Goal: Transaction & Acquisition: Obtain resource

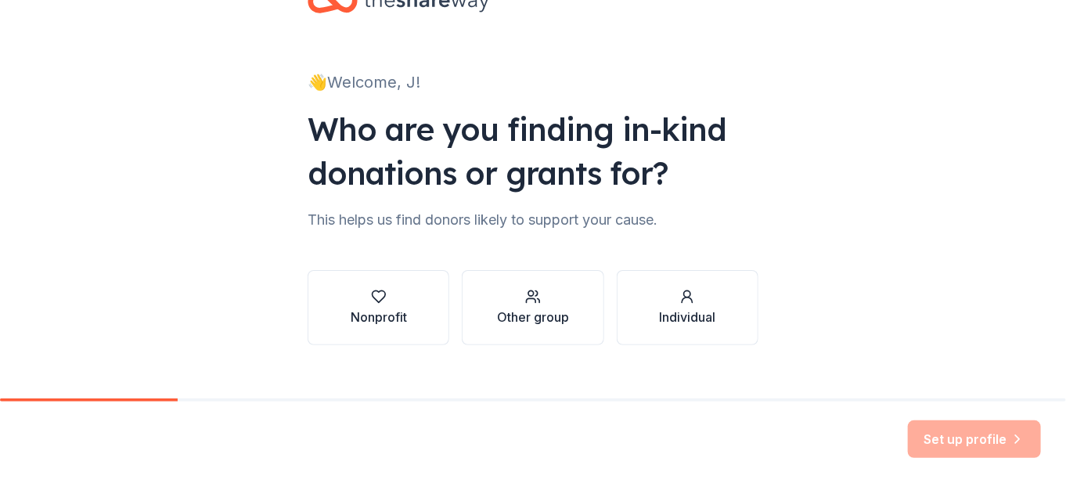
scroll to position [76, 0]
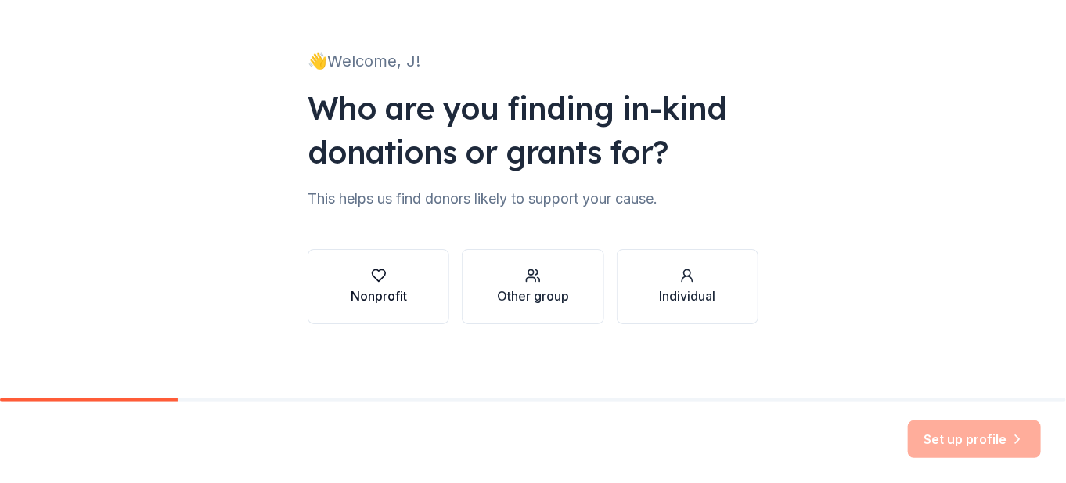
click at [378, 275] on icon "button" at bounding box center [378, 276] width 13 height 12
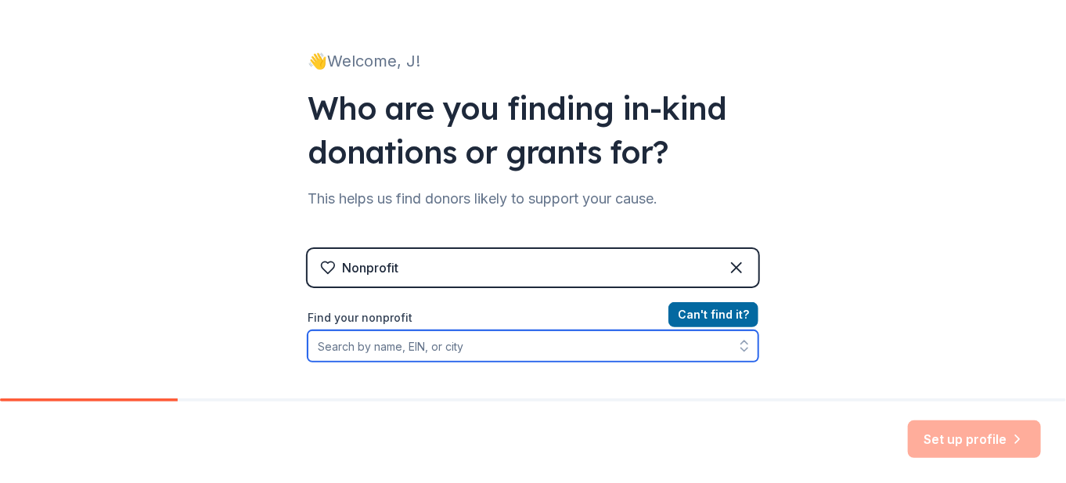
click at [524, 350] on input "Find your nonprofit" at bounding box center [533, 345] width 451 height 31
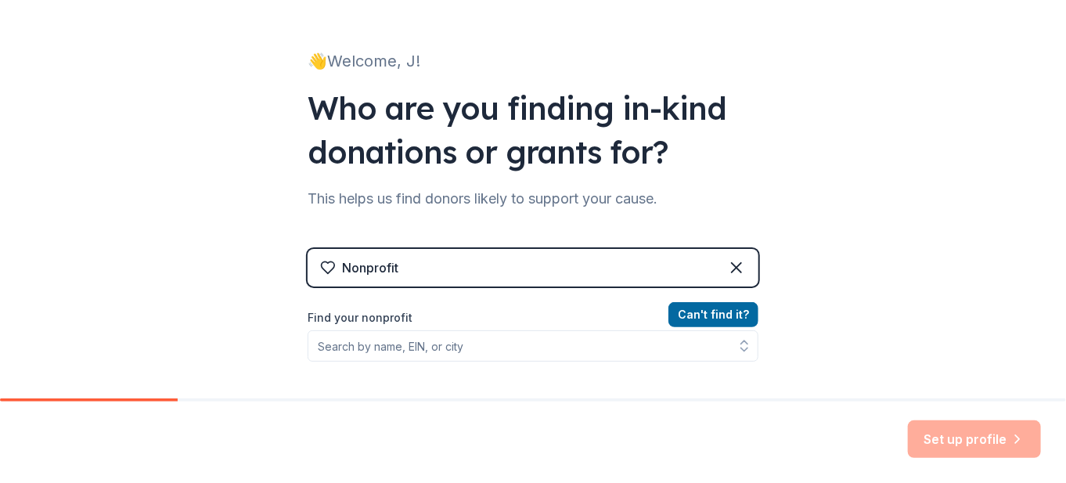
click at [641, 270] on div "Nonprofit" at bounding box center [533, 268] width 451 height 38
click at [581, 272] on div "Nonprofit" at bounding box center [533, 268] width 451 height 38
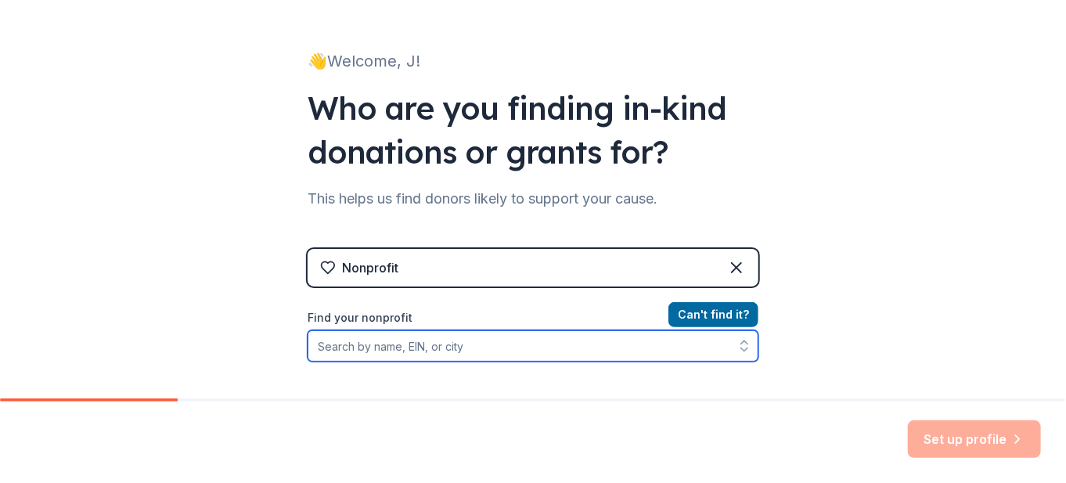
click at [462, 354] on input "Find your nonprofit" at bounding box center [533, 345] width 451 height 31
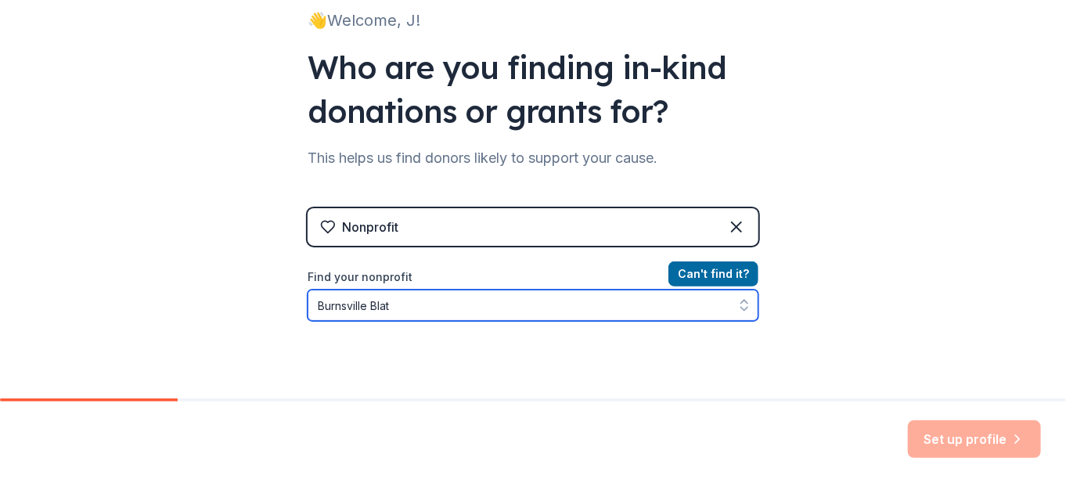
drag, startPoint x: 408, startPoint y: 307, endPoint x: 380, endPoint y: 308, distance: 28.2
click at [380, 308] on input "Burnsville Blat" at bounding box center [533, 305] width 451 height 31
type input "Burnsville Blazette"
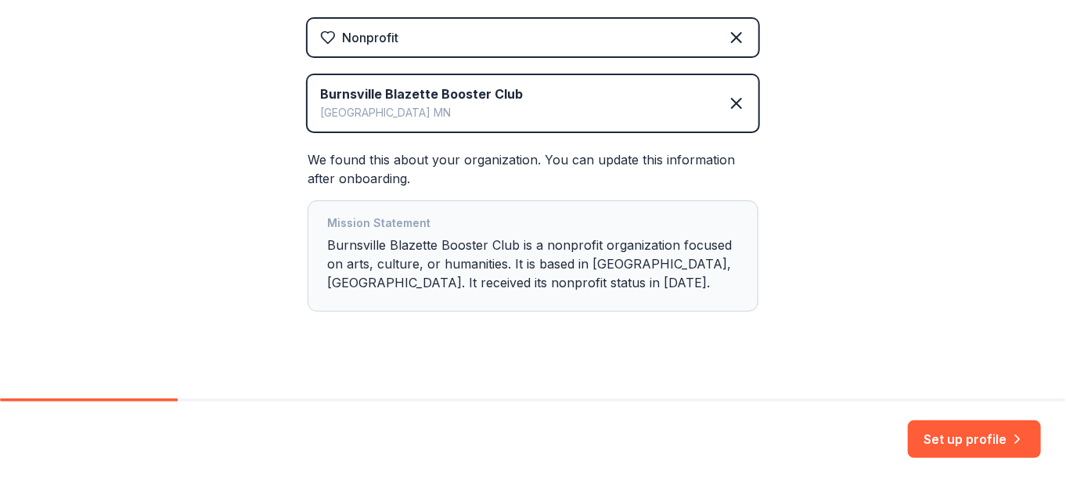
scroll to position [324, 0]
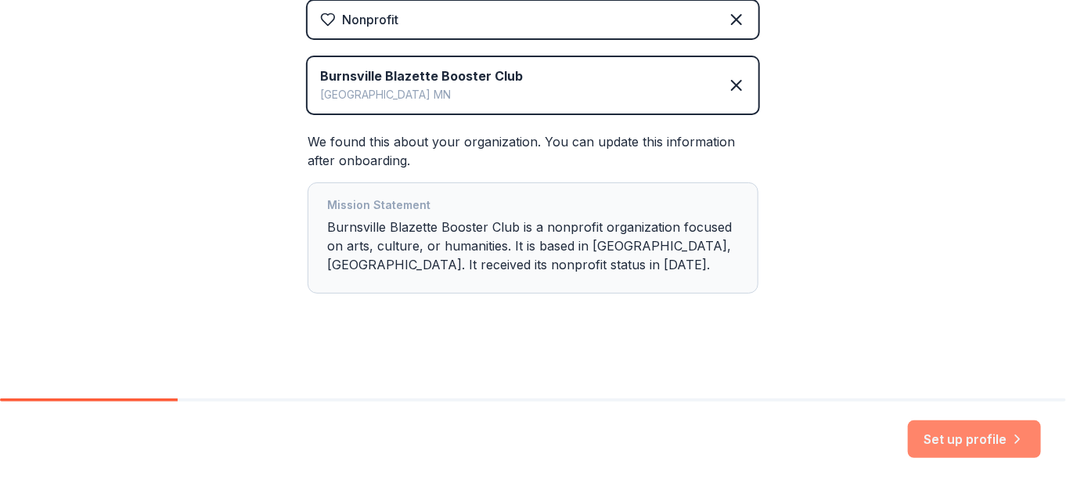
click at [948, 433] on button "Set up profile" at bounding box center [974, 439] width 133 height 38
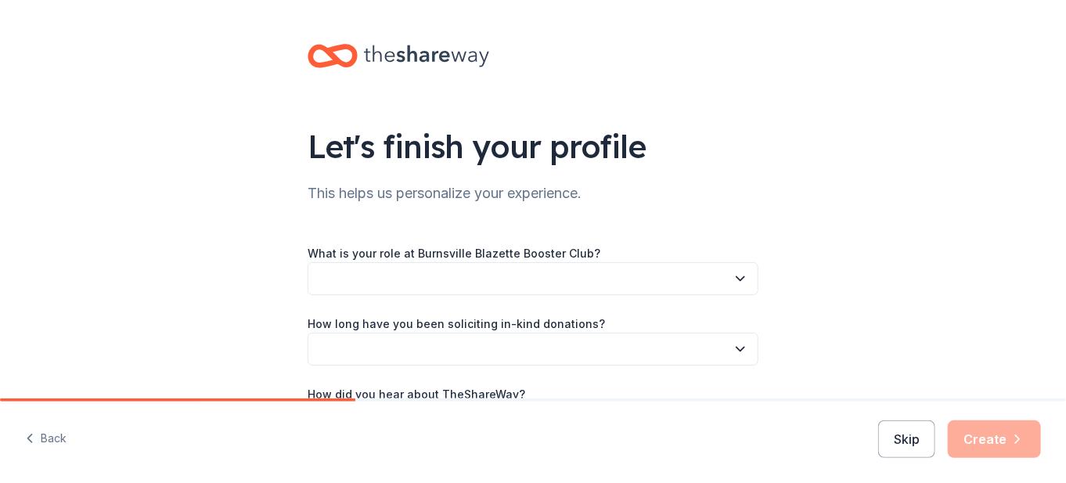
click at [567, 282] on button "button" at bounding box center [533, 278] width 451 height 33
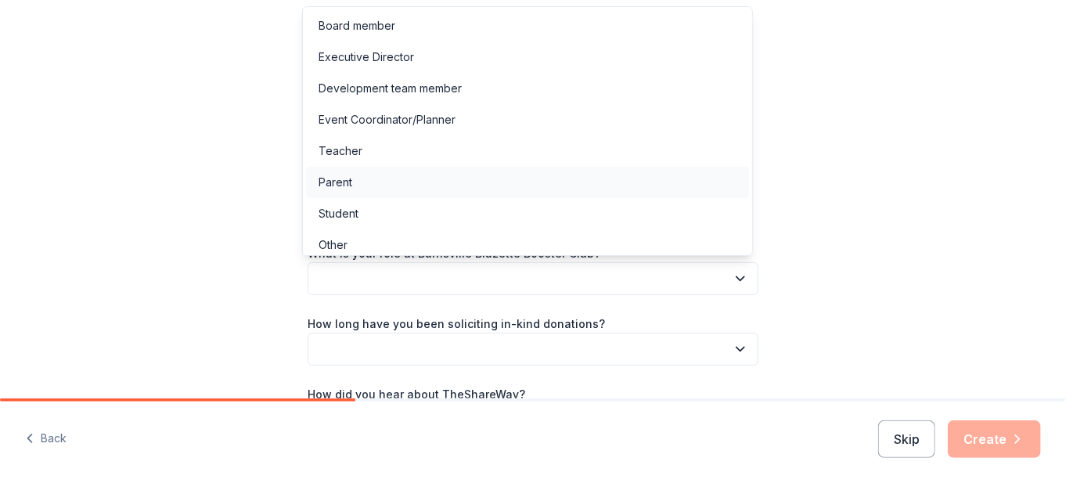
scroll to position [7, 0]
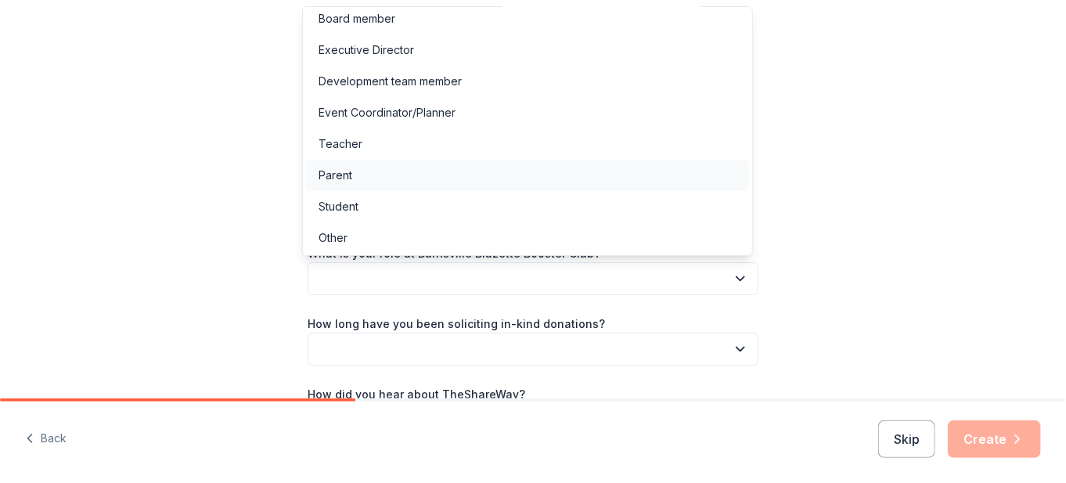
click at [534, 182] on div "Parent" at bounding box center [527, 175] width 443 height 31
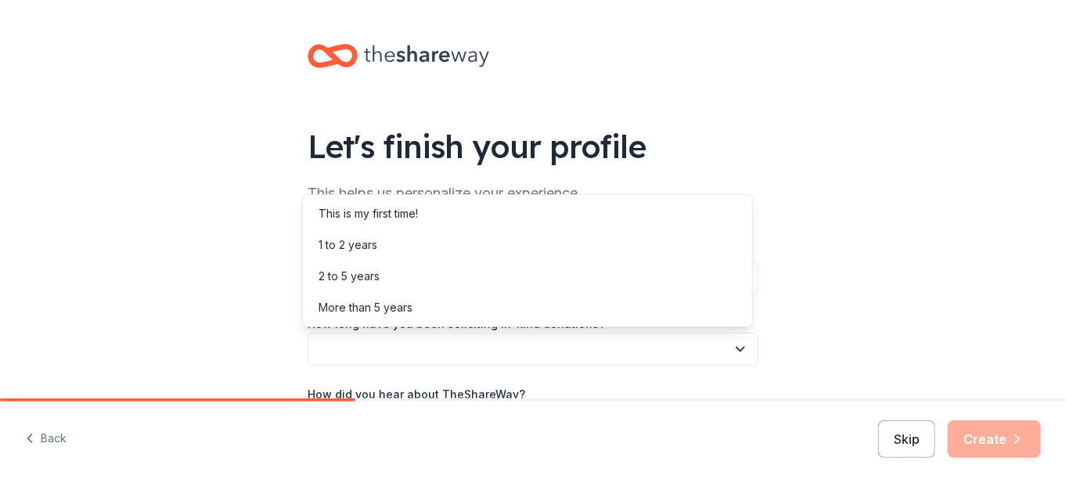
click at [488, 342] on button "button" at bounding box center [533, 349] width 451 height 33
click at [506, 207] on div "This is my first time!" at bounding box center [527, 213] width 443 height 31
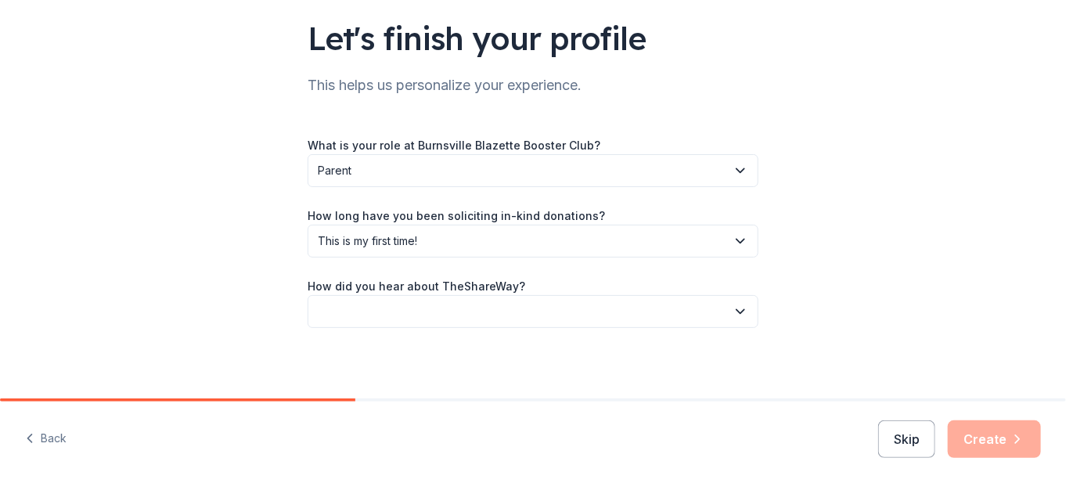
scroll to position [112, 0]
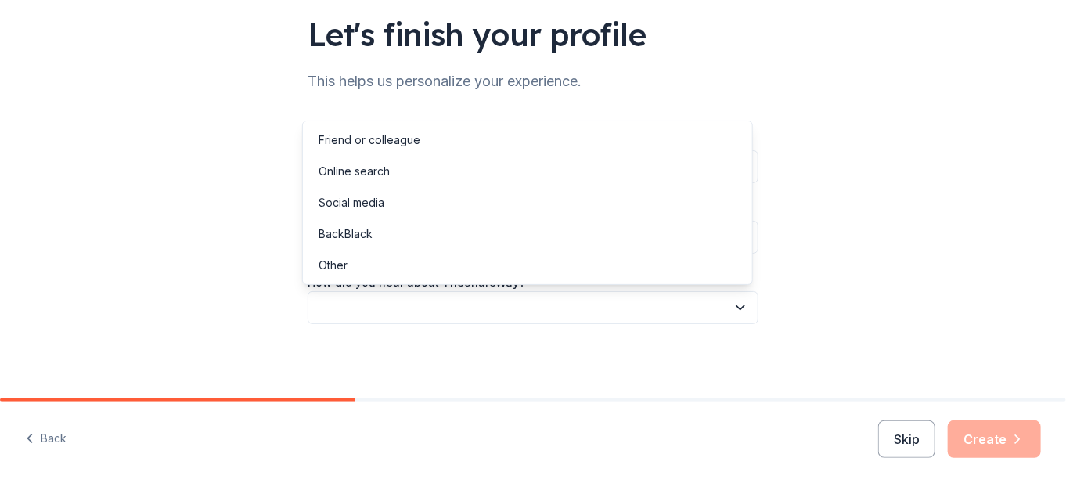
click at [466, 312] on button "button" at bounding box center [533, 307] width 451 height 33
click at [435, 173] on div "Online search" at bounding box center [527, 171] width 443 height 31
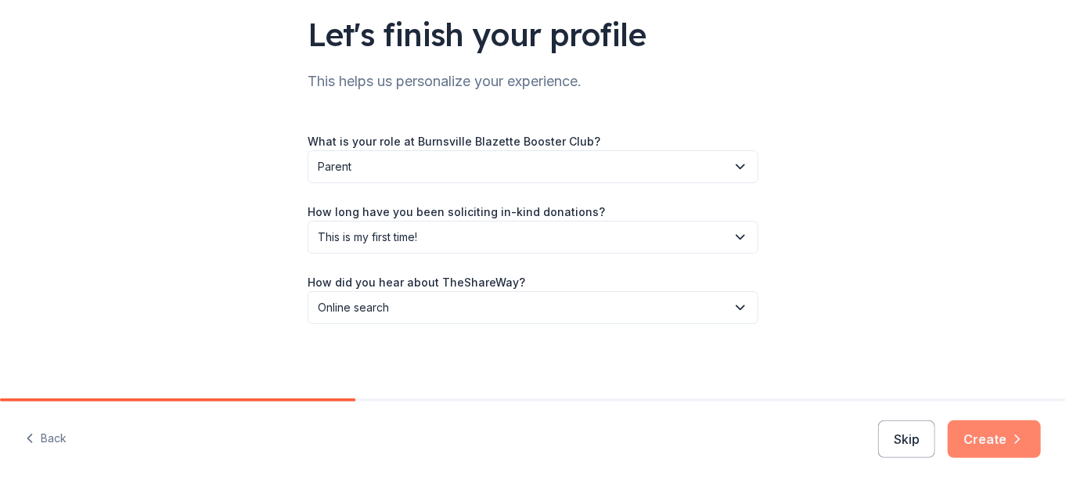
click at [1003, 428] on button "Create" at bounding box center [994, 439] width 93 height 38
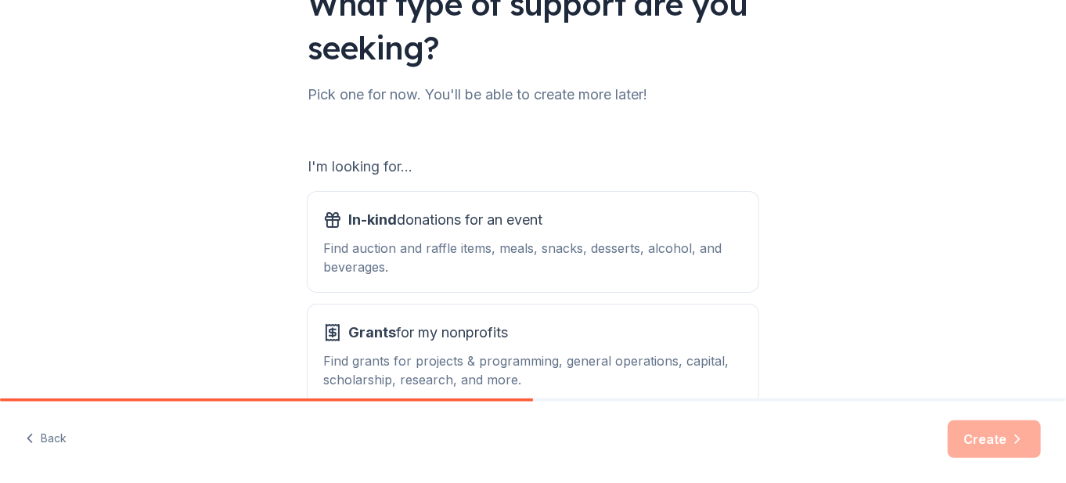
scroll to position [157, 0]
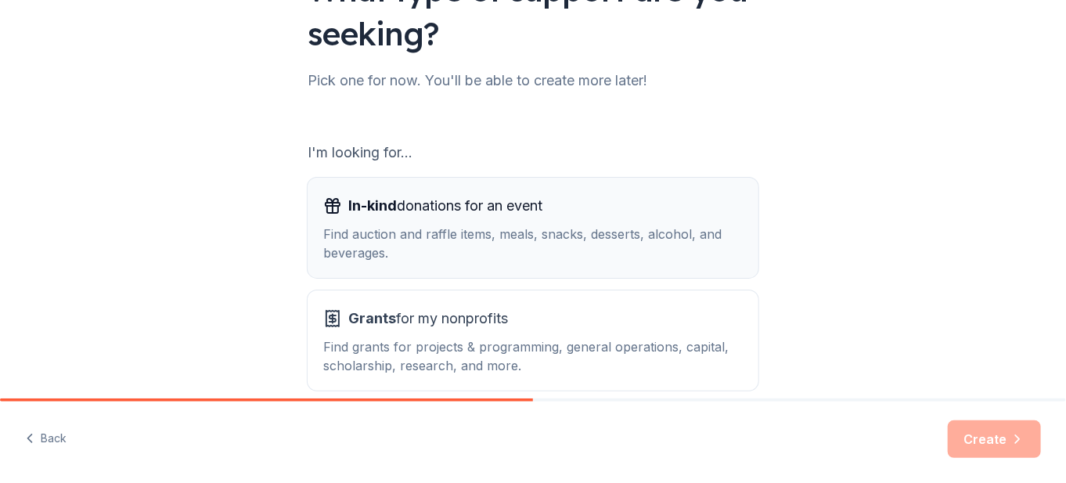
click at [397, 218] on div "In-kind donations for an event Find auction and raffle items, meals, snacks, de…" at bounding box center [532, 227] width 419 height 69
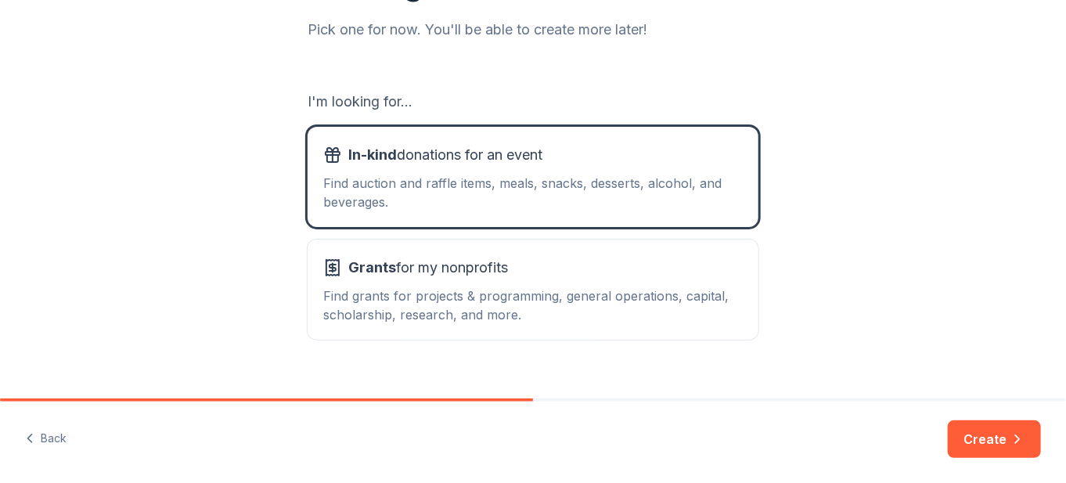
scroll to position [232, 0]
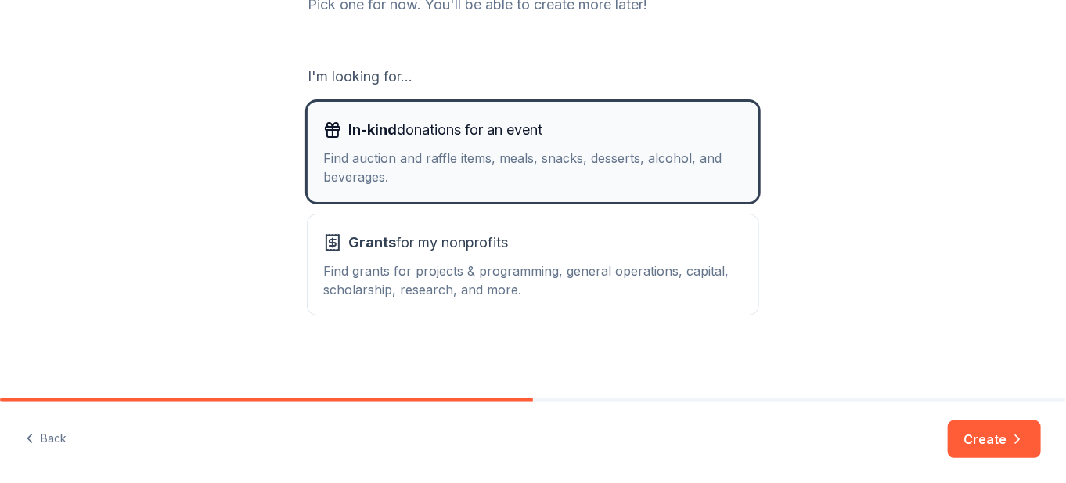
click at [640, 150] on div "Find auction and raffle items, meals, snacks, desserts, alcohol, and beverages." at bounding box center [532, 168] width 419 height 38
click at [995, 430] on button "Create" at bounding box center [994, 439] width 93 height 38
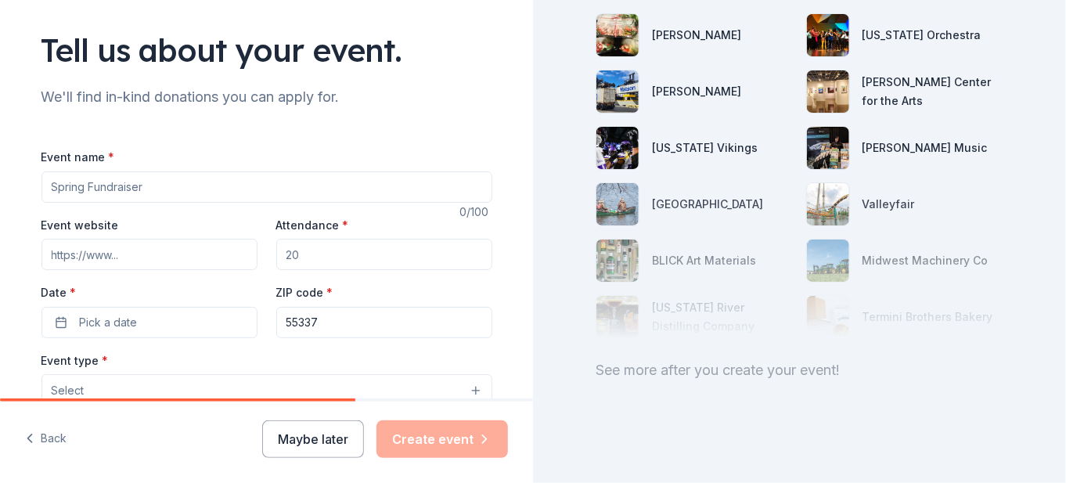
scroll to position [212, 0]
click at [200, 193] on input "Event name *" at bounding box center [266, 186] width 451 height 31
drag, startPoint x: 200, startPoint y: 193, endPoint x: 38, endPoint y: 184, distance: 161.5
click at [41, 184] on input "Event name *" at bounding box center [266, 186] width 451 height 31
click at [81, 189] on input "Event name *" at bounding box center [266, 186] width 451 height 31
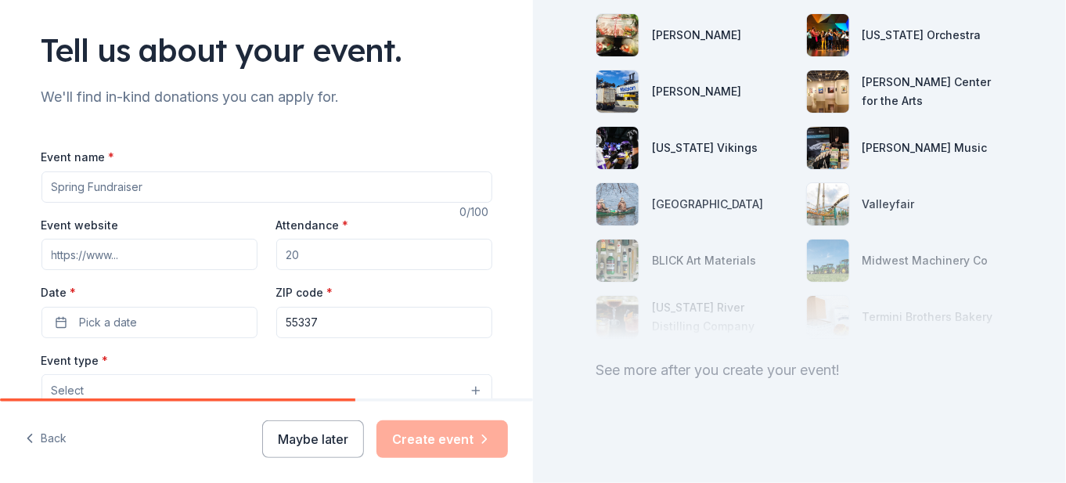
click at [79, 189] on input "Event name *" at bounding box center [266, 186] width 451 height 31
type input "Blazette Dance Invitational"
click at [368, 257] on input "Attendance *" at bounding box center [384, 254] width 216 height 31
click at [367, 257] on input "Attendance *" at bounding box center [384, 254] width 216 height 31
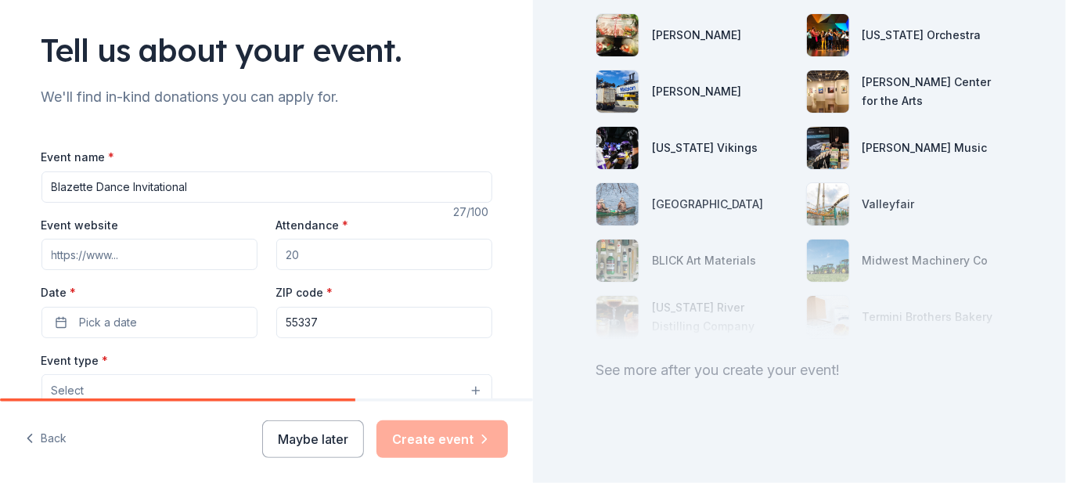
drag, startPoint x: 367, startPoint y: 257, endPoint x: 280, endPoint y: 264, distance: 87.1
click at [280, 264] on input "Attendance *" at bounding box center [384, 254] width 216 height 31
type input "1000"
click at [169, 322] on button "Pick a date" at bounding box center [149, 322] width 216 height 31
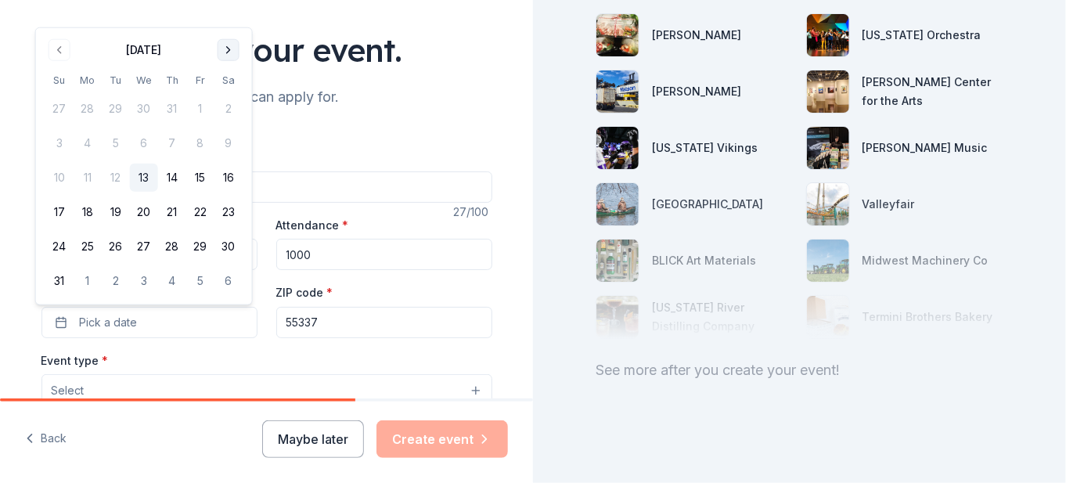
click at [230, 51] on button "Go to next month" at bounding box center [229, 50] width 22 height 22
click at [230, 51] on div "Tell us about your event." at bounding box center [266, 50] width 451 height 44
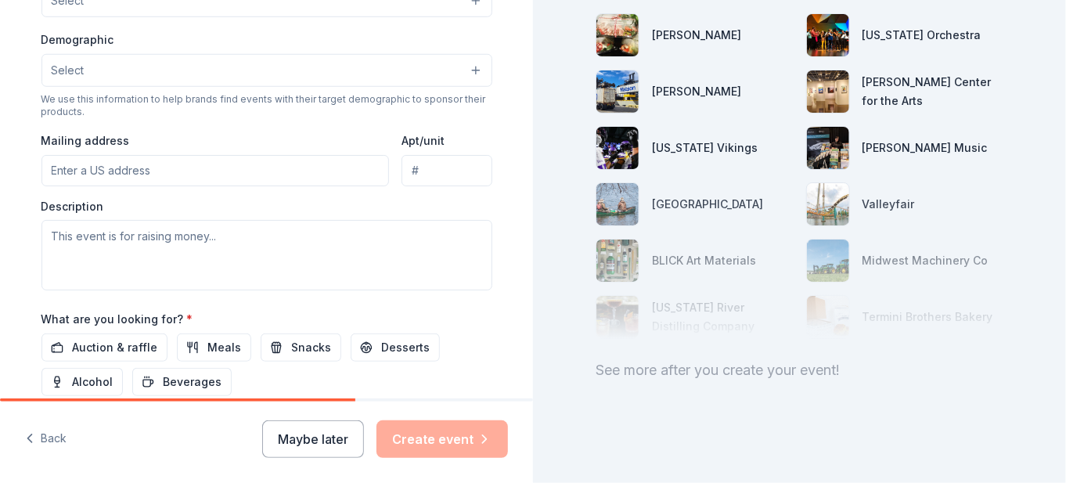
scroll to position [409, 0]
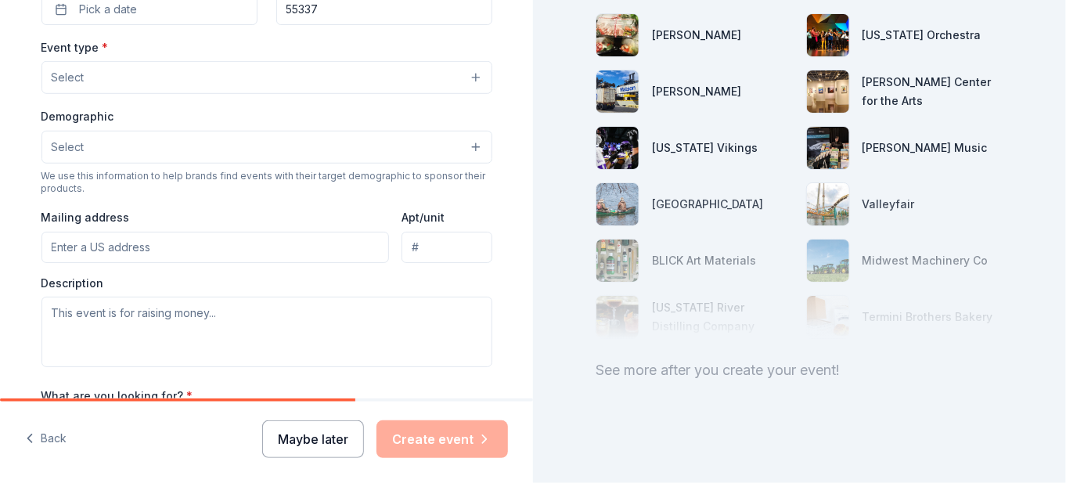
click at [297, 449] on button "Maybe later" at bounding box center [313, 439] width 102 height 38
click at [318, 441] on button "Maybe later" at bounding box center [313, 439] width 102 height 38
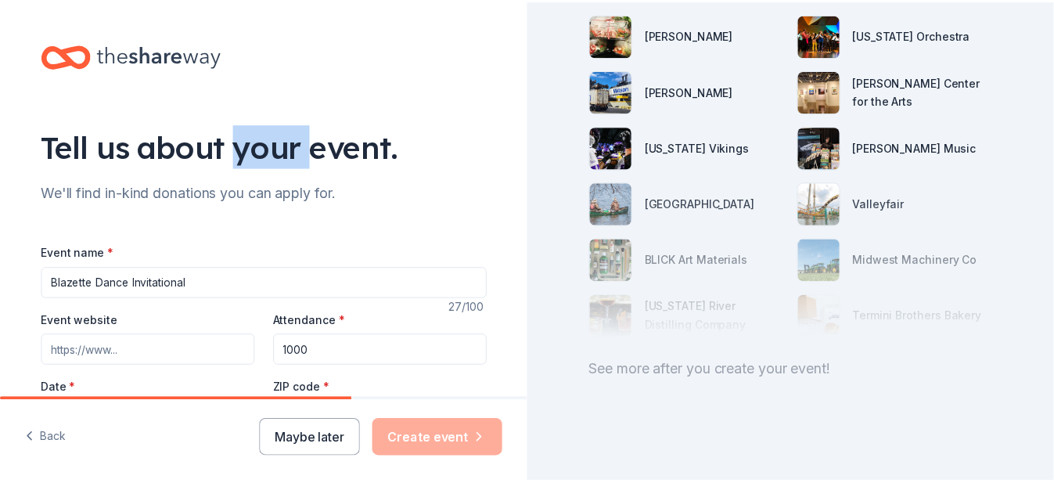
scroll to position [468, 0]
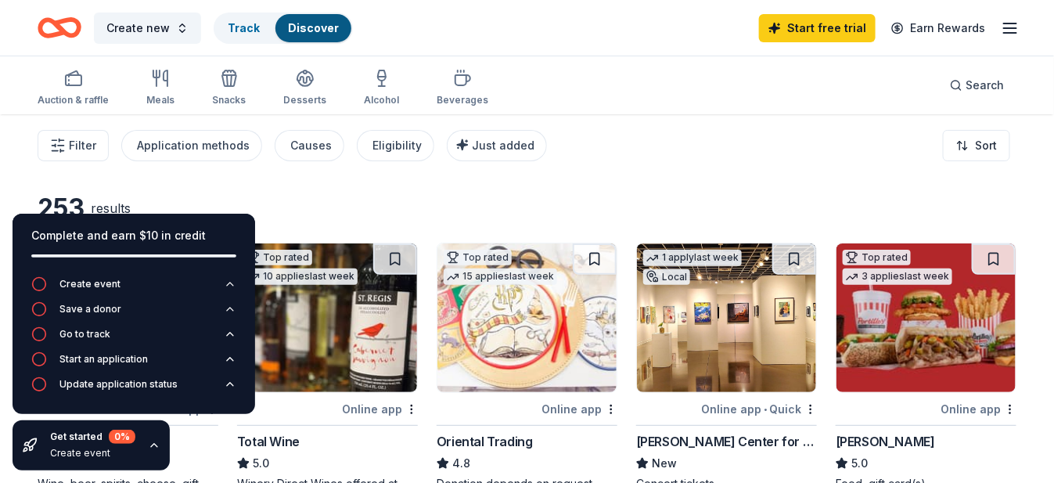
click at [338, 201] on div "253 results" at bounding box center [228, 207] width 380 height 31
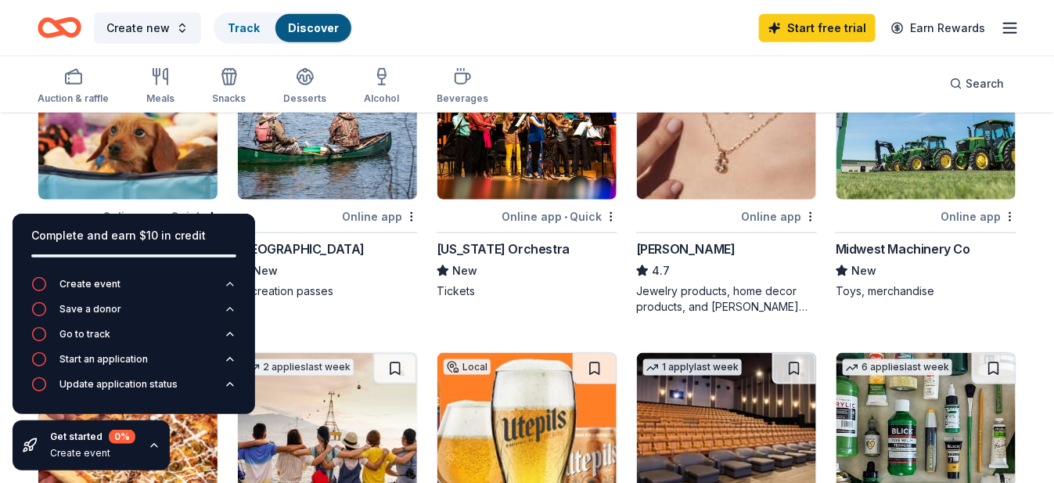
scroll to position [470, 0]
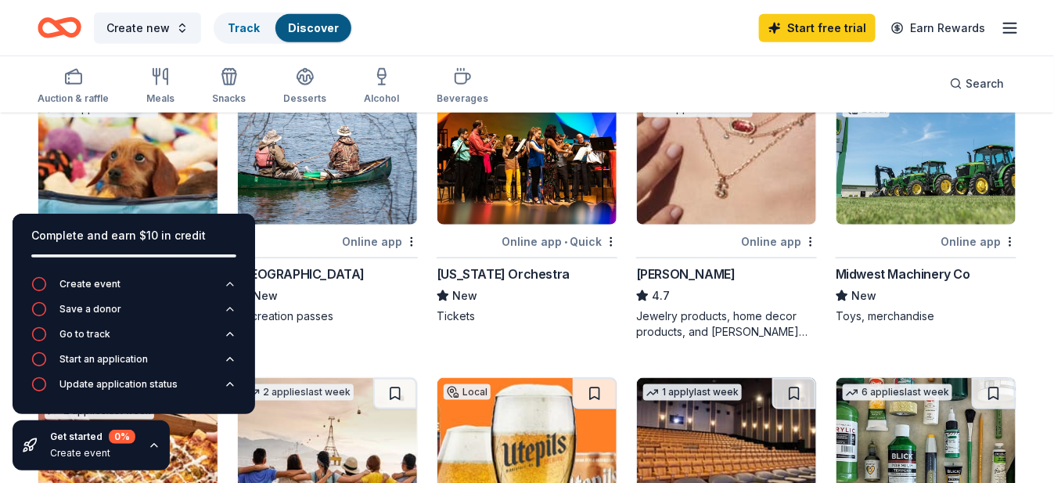
click at [359, 239] on div "Online app" at bounding box center [380, 242] width 76 height 20
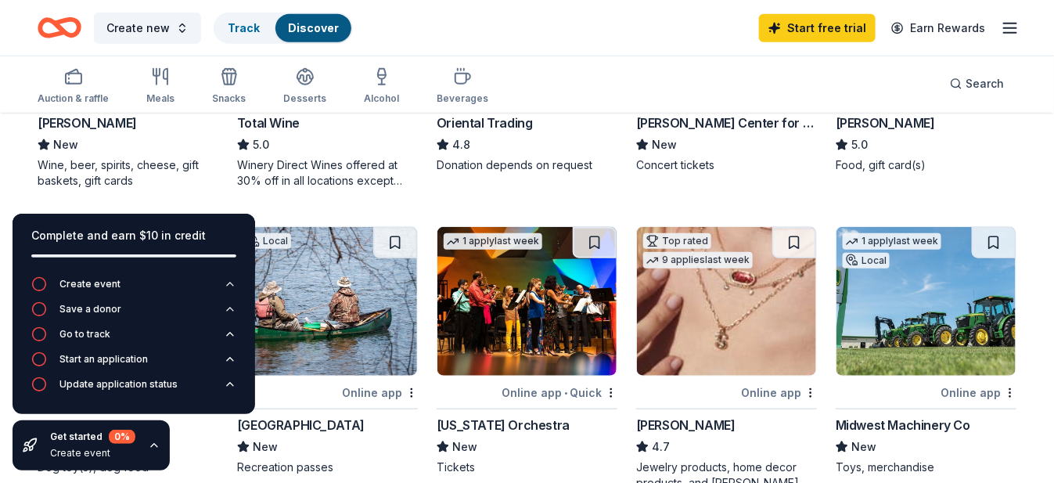
scroll to position [313, 0]
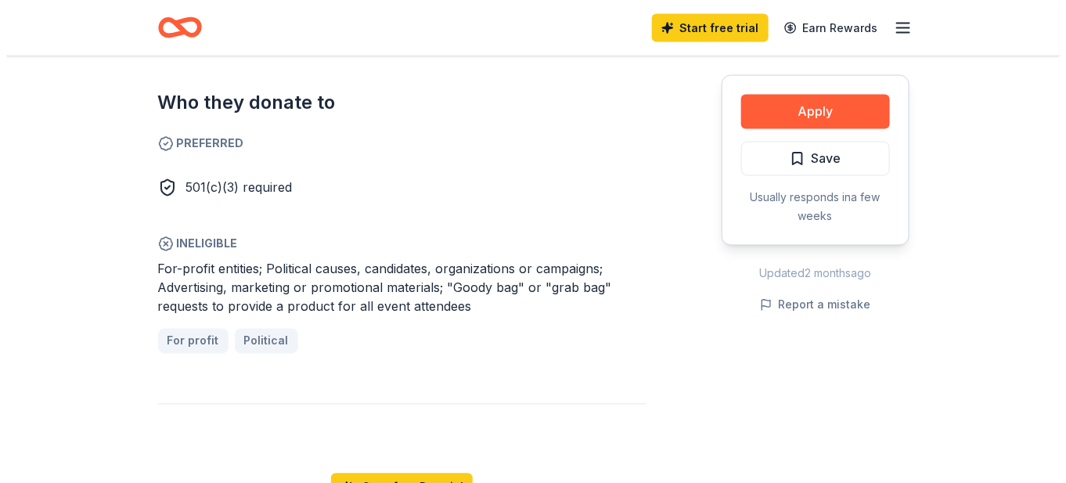
scroll to position [861, 0]
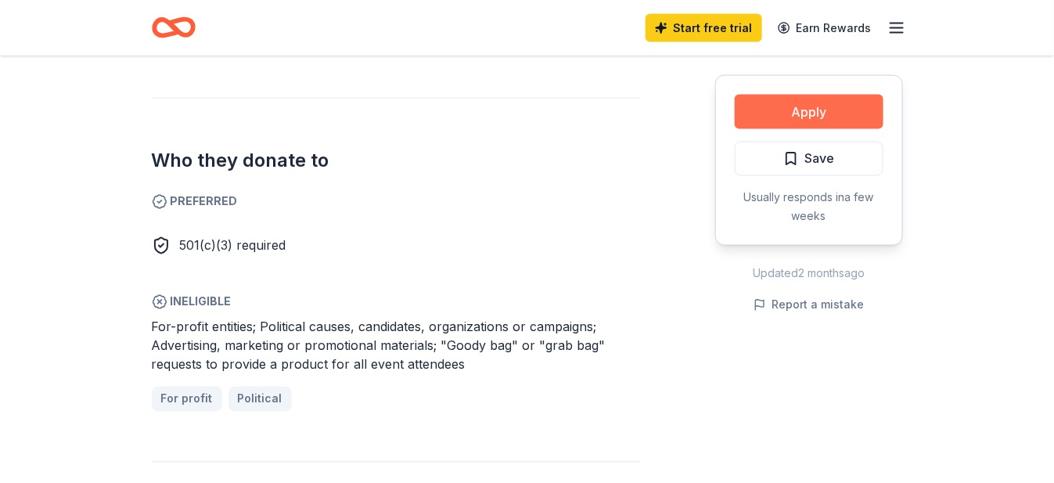
click at [797, 117] on button "Apply" at bounding box center [809, 112] width 149 height 34
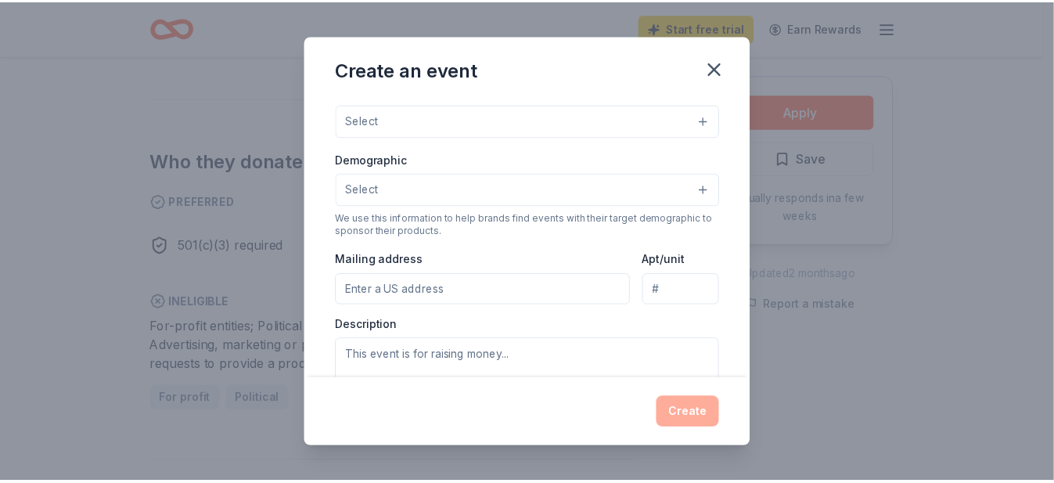
scroll to position [0, 0]
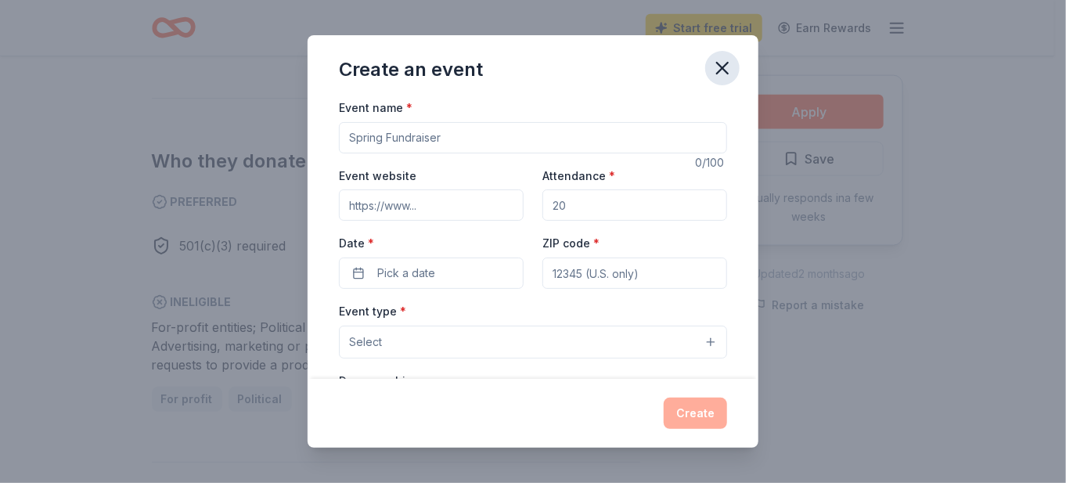
click at [727, 72] on icon "button" at bounding box center [722, 68] width 11 height 11
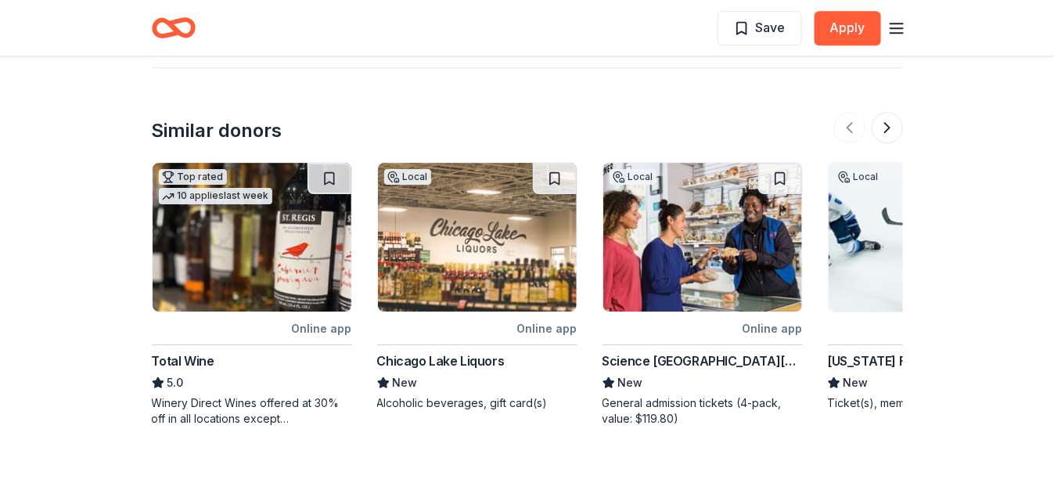
scroll to position [1633, 0]
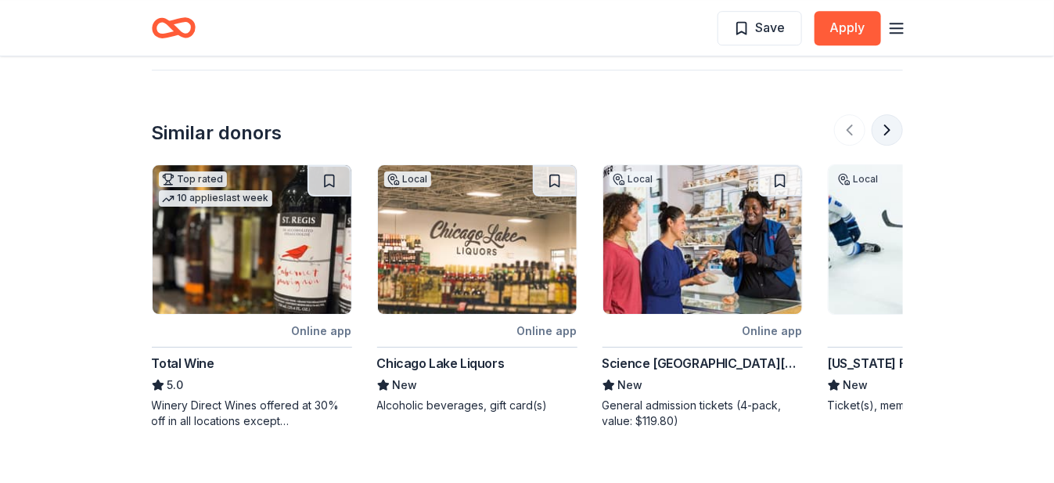
click at [880, 128] on button at bounding box center [887, 129] width 31 height 31
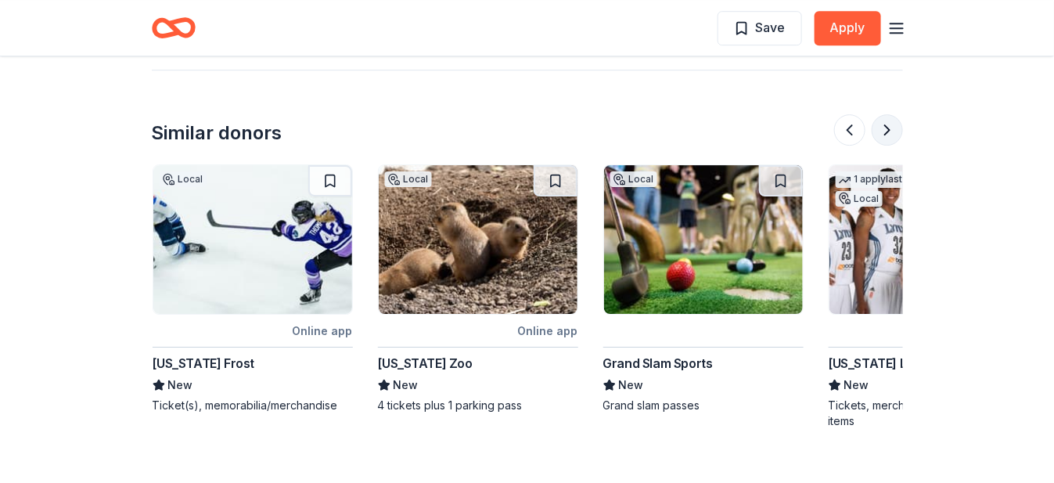
click at [880, 128] on button at bounding box center [887, 129] width 31 height 31
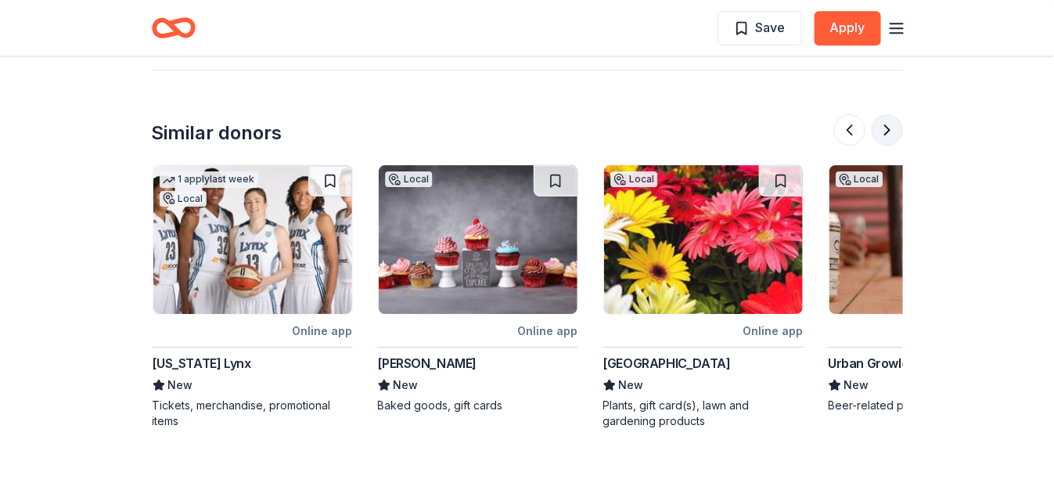
click at [880, 128] on button at bounding box center [887, 129] width 31 height 31
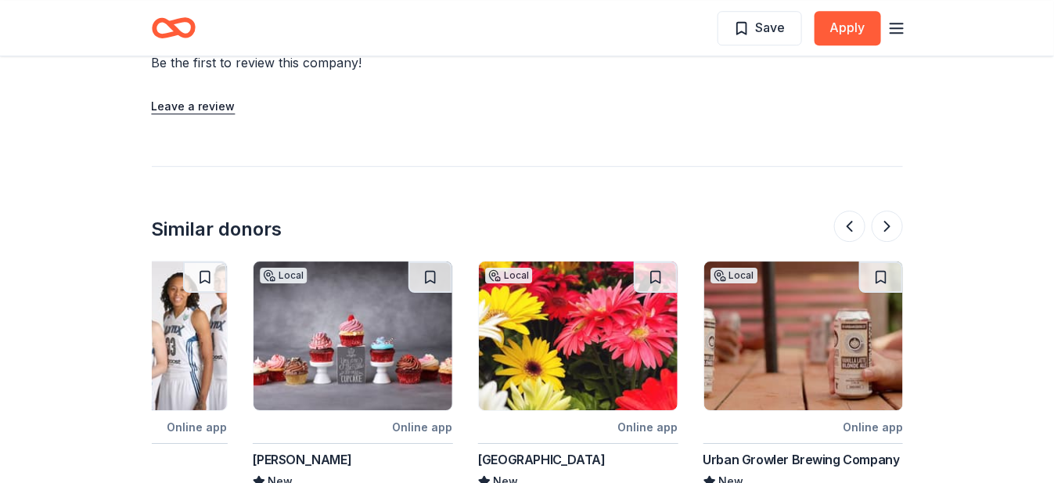
scroll to position [1555, 0]
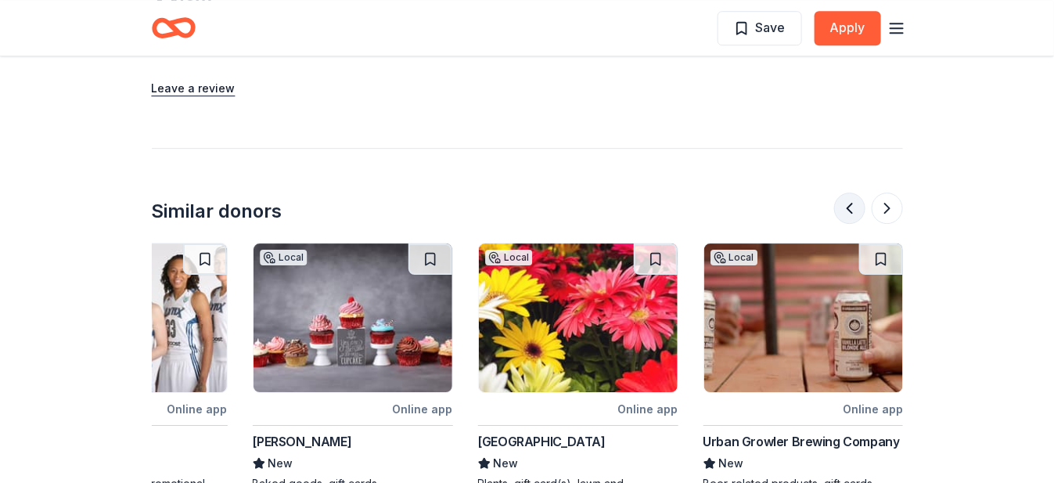
click at [851, 210] on button at bounding box center [849, 207] width 31 height 31
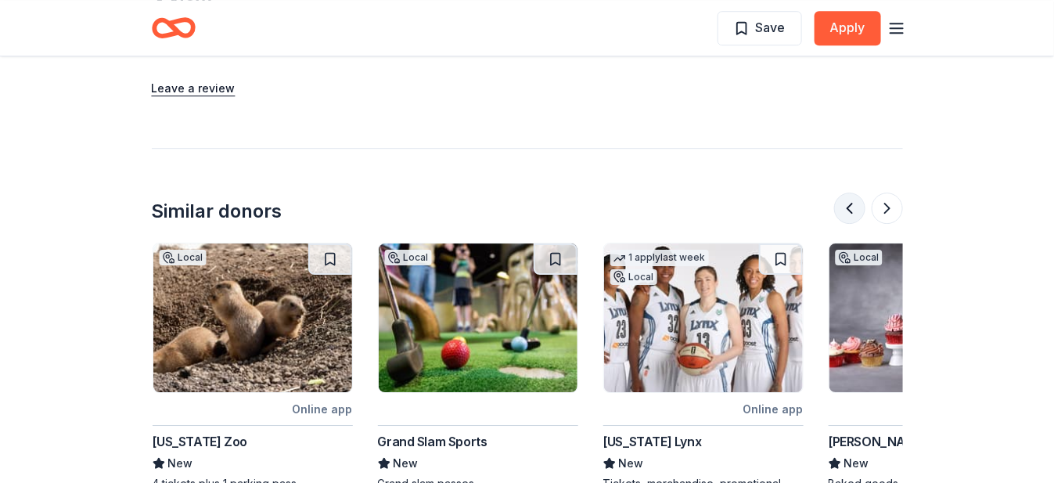
click at [851, 210] on button at bounding box center [849, 207] width 31 height 31
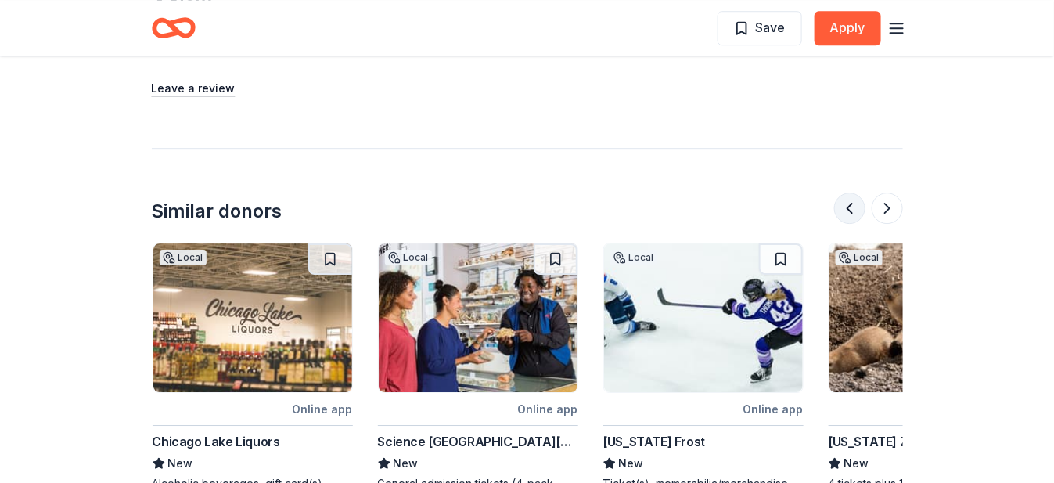
click at [851, 210] on button at bounding box center [849, 207] width 31 height 31
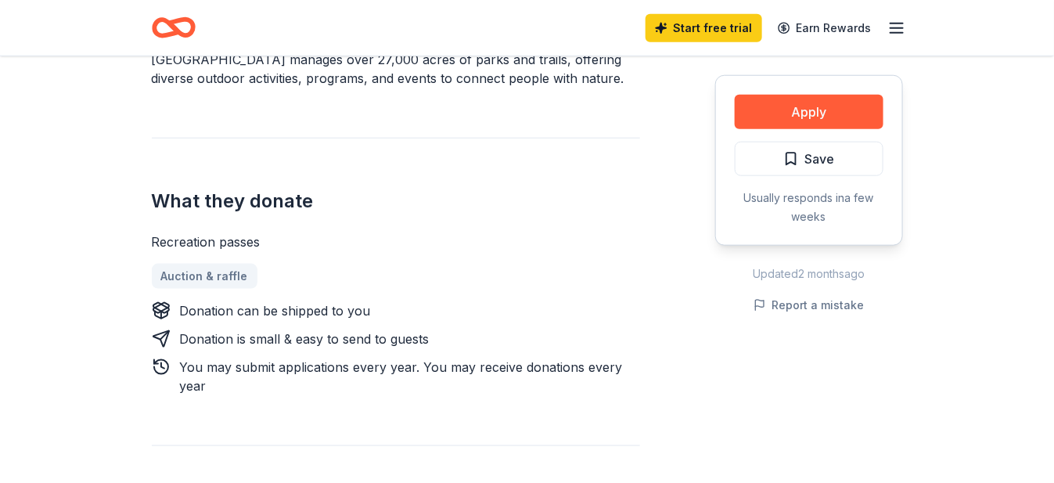
scroll to position [0, 0]
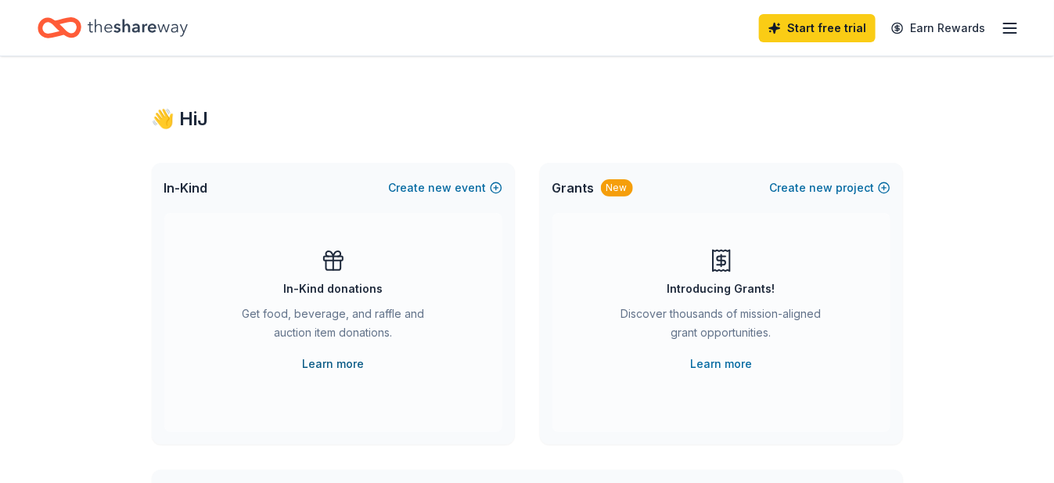
click at [345, 366] on link "Learn more" at bounding box center [333, 363] width 62 height 19
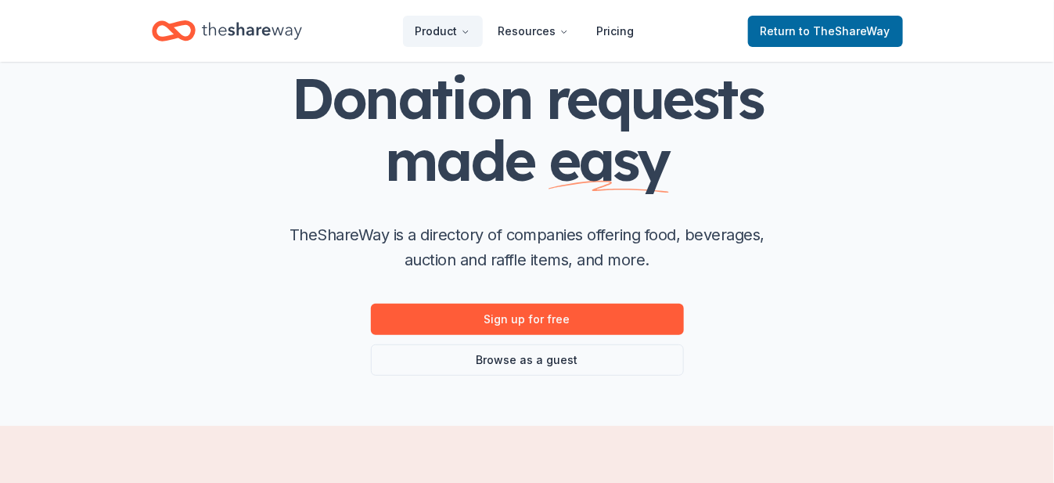
scroll to position [235, 0]
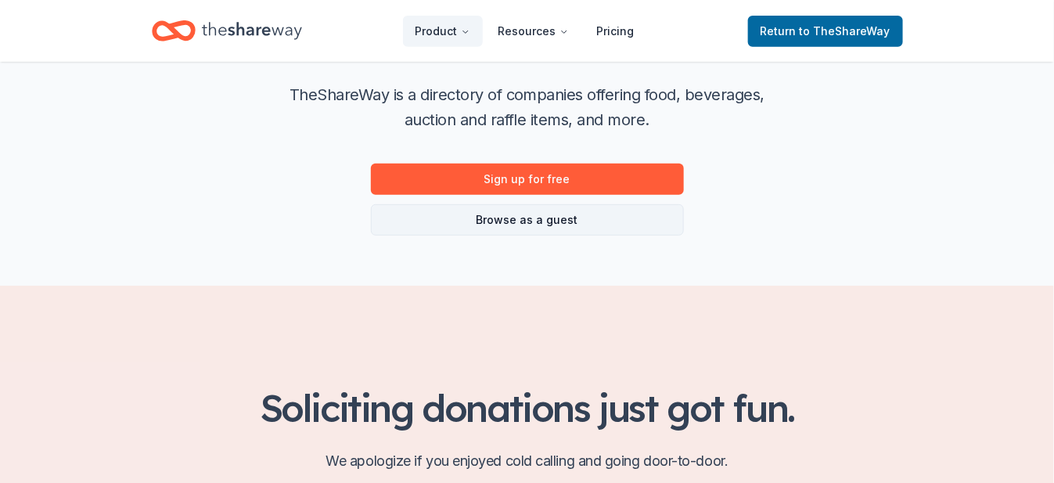
click at [540, 225] on link "Browse as a guest" at bounding box center [527, 219] width 313 height 31
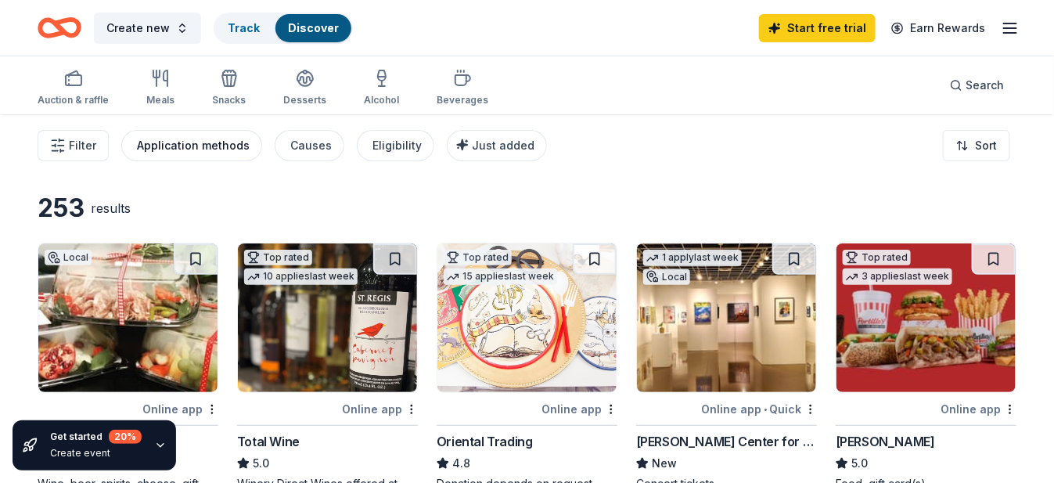
click at [230, 139] on div "Application methods" at bounding box center [193, 145] width 113 height 19
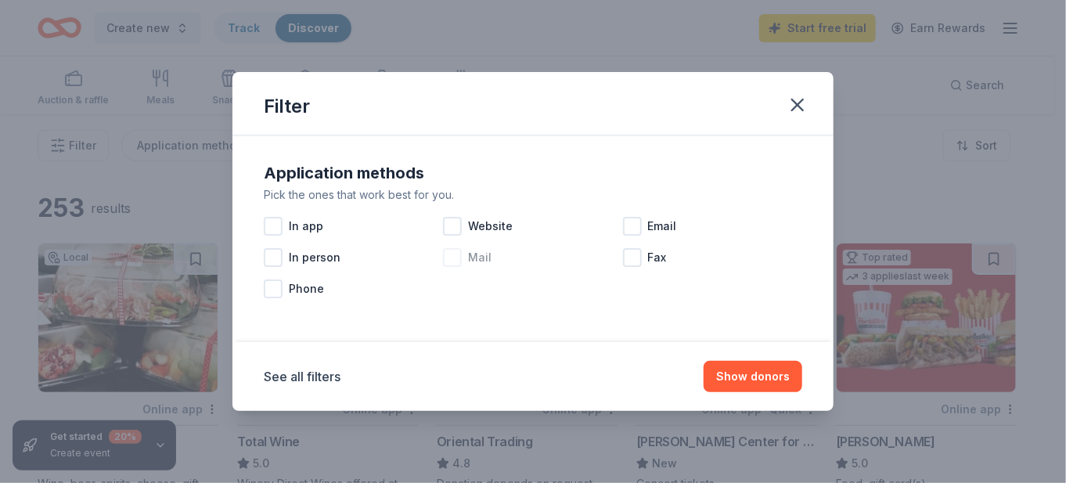
click at [452, 257] on div at bounding box center [452, 257] width 19 height 19
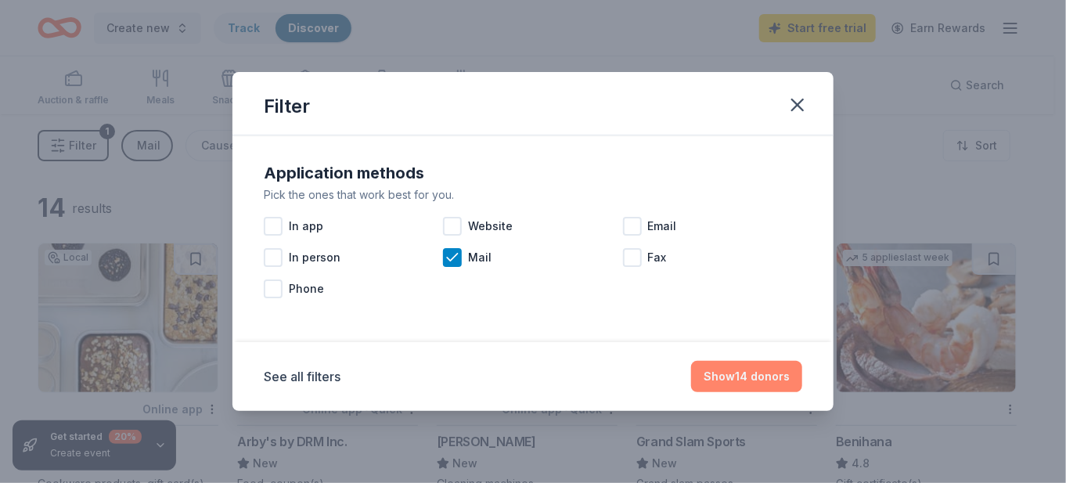
click at [725, 376] on button "Show 14 donors" at bounding box center [746, 376] width 111 height 31
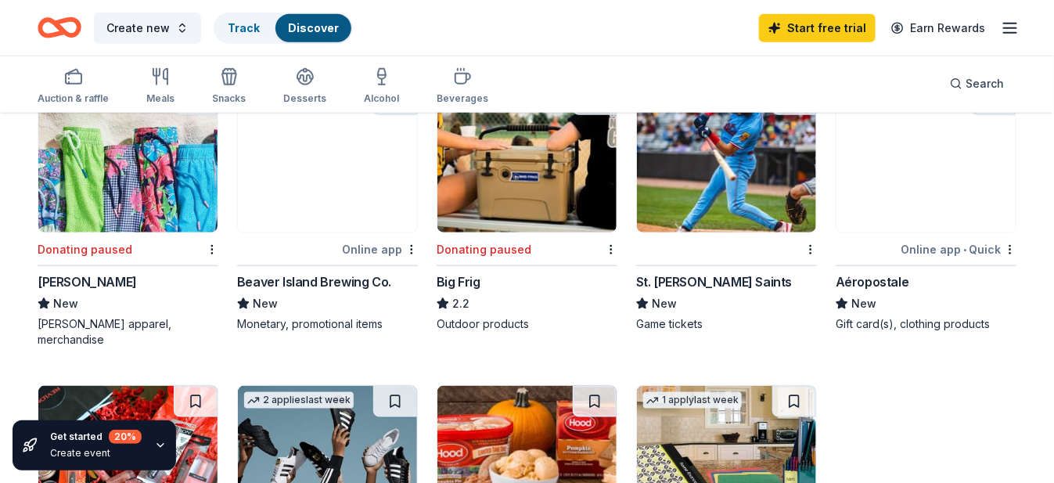
scroll to position [470, 0]
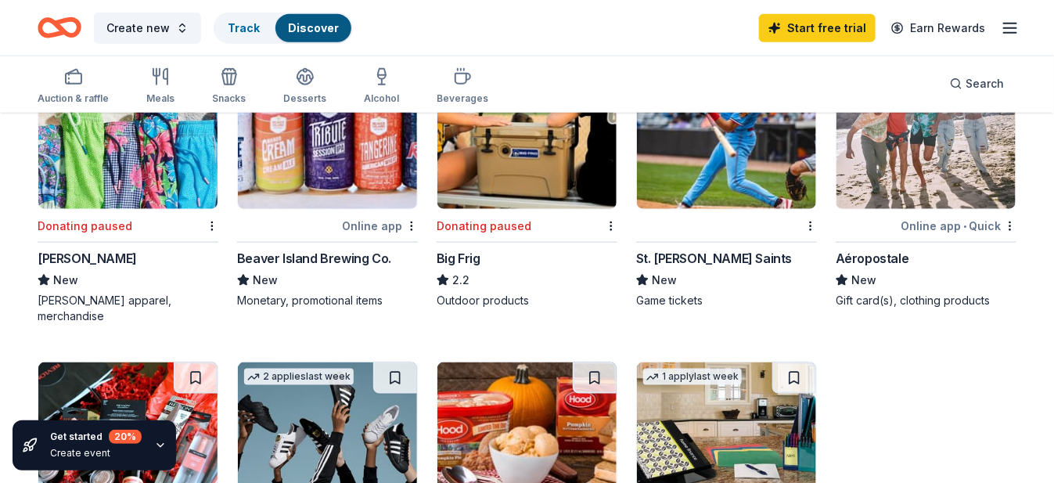
click at [677, 257] on div "St. Paul Saints" at bounding box center [714, 258] width 156 height 19
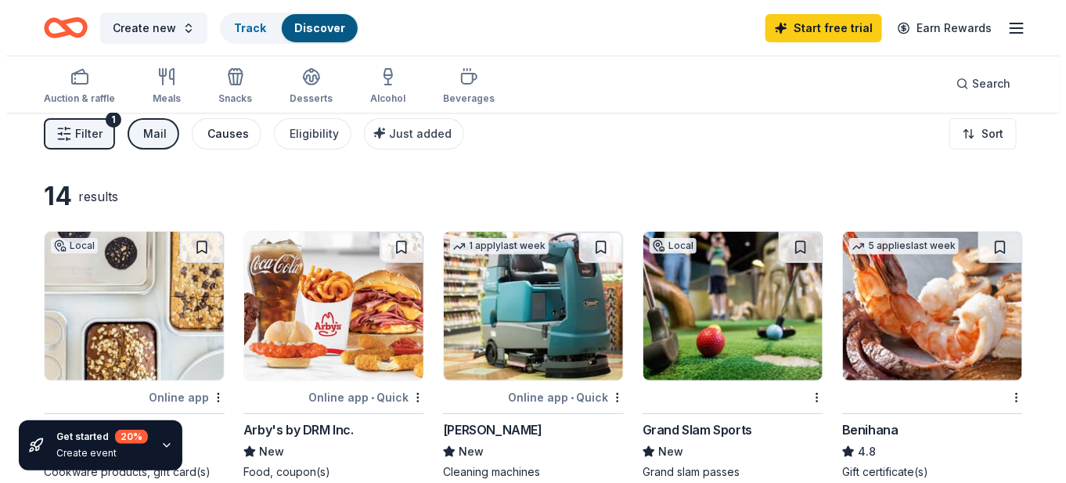
scroll to position [0, 0]
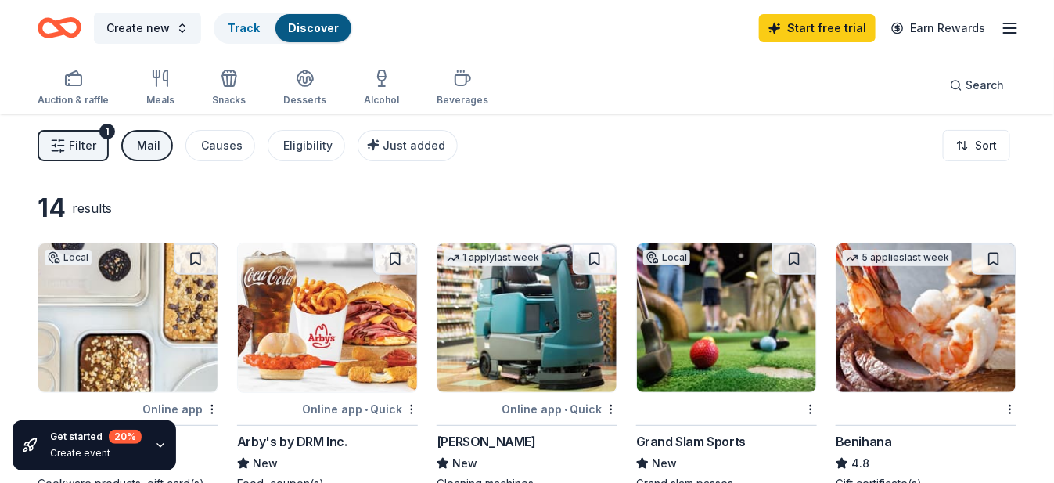
click at [76, 136] on span "Filter" at bounding box center [82, 145] width 27 height 19
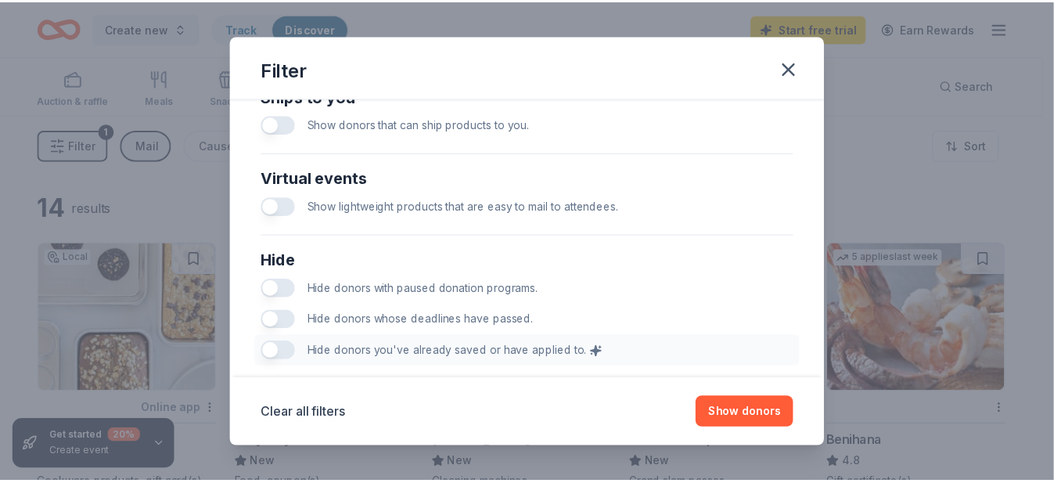
scroll to position [783, 0]
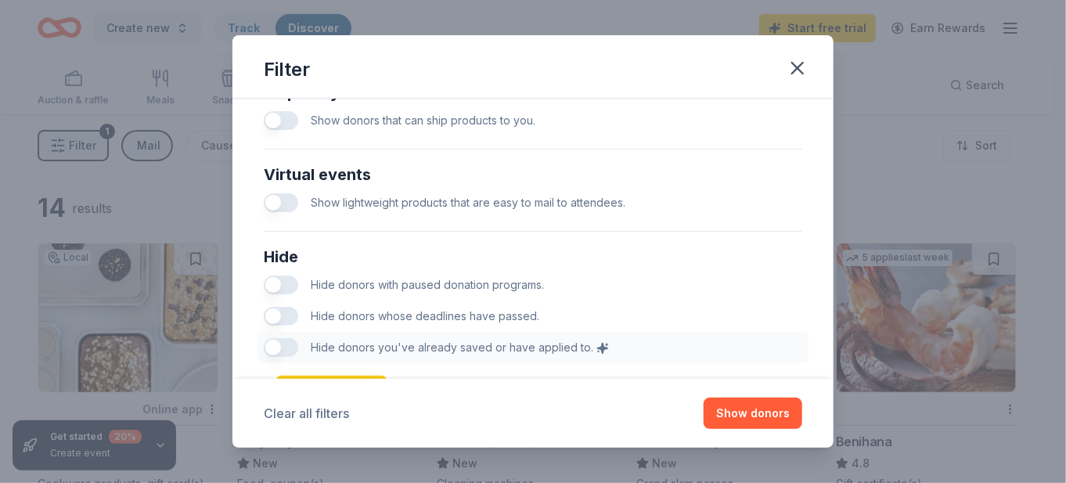
click at [309, 410] on button "Clear all filters" at bounding box center [306, 413] width 85 height 19
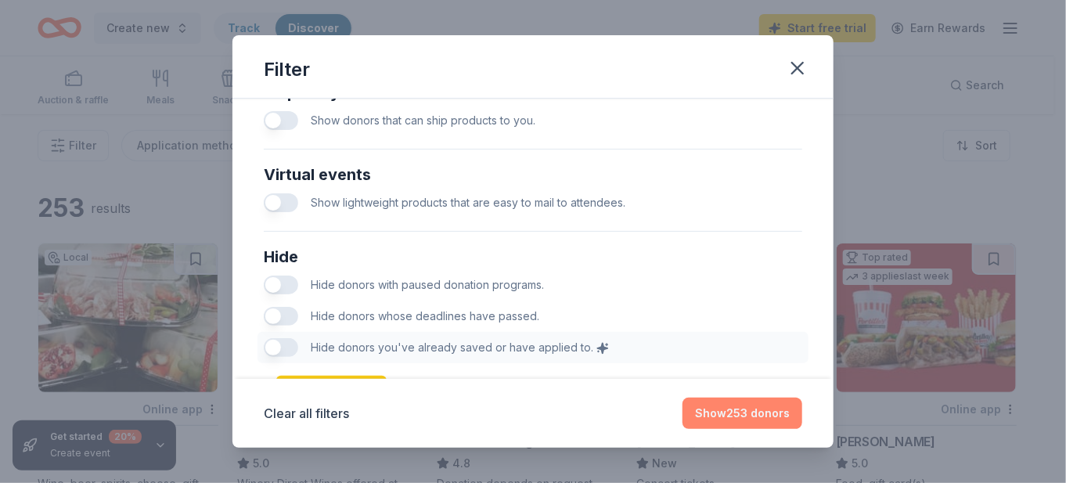
click at [771, 404] on button "Show 253 donors" at bounding box center [742, 413] width 120 height 31
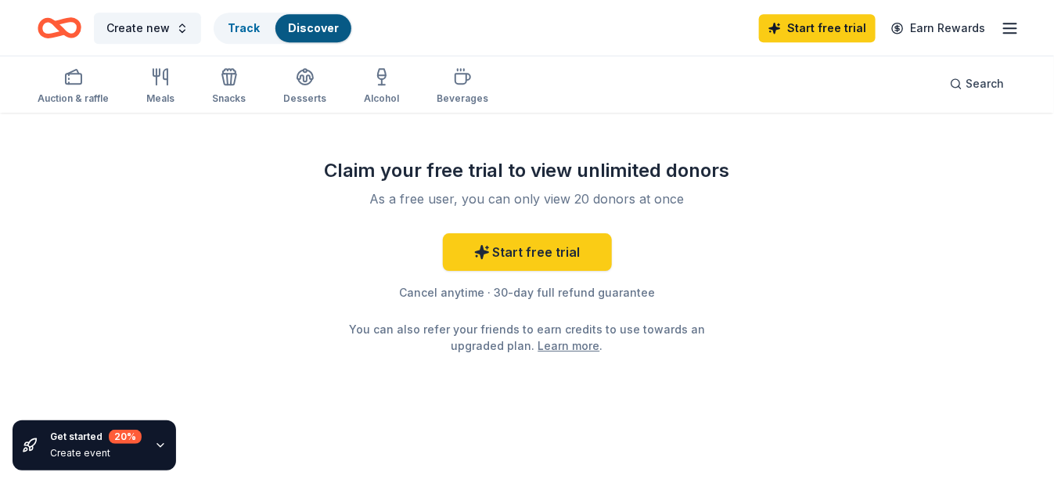
scroll to position [1108, 0]
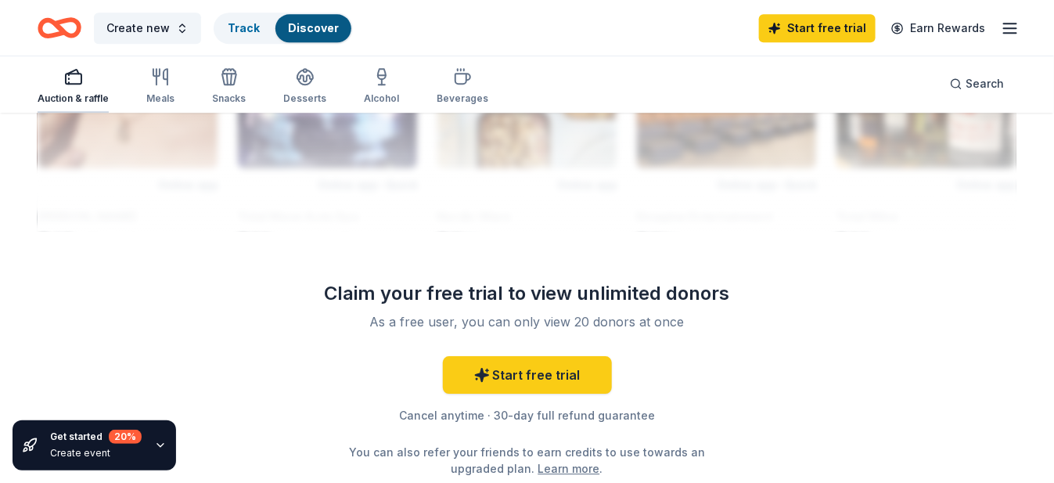
scroll to position [1421, 0]
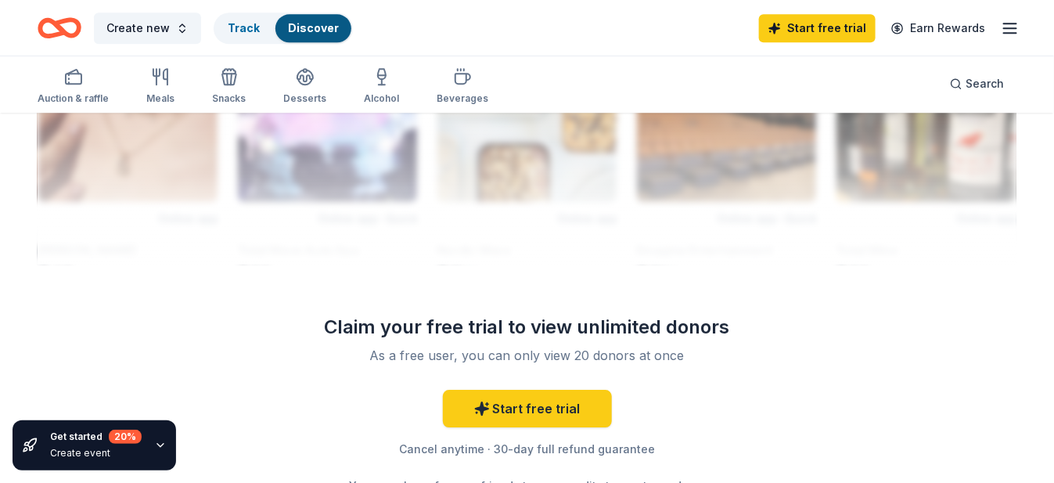
click at [1000, 38] on div "Start free trial Earn Rewards" at bounding box center [889, 27] width 261 height 37
click at [1016, 33] on line "button" at bounding box center [1010, 33] width 13 height 0
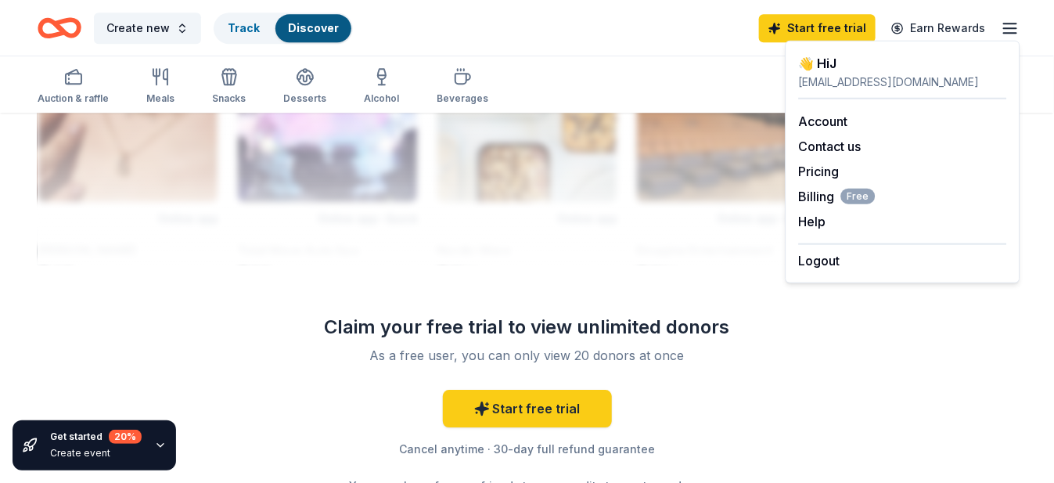
click at [599, 257] on div at bounding box center [527, 139] width 979 height 250
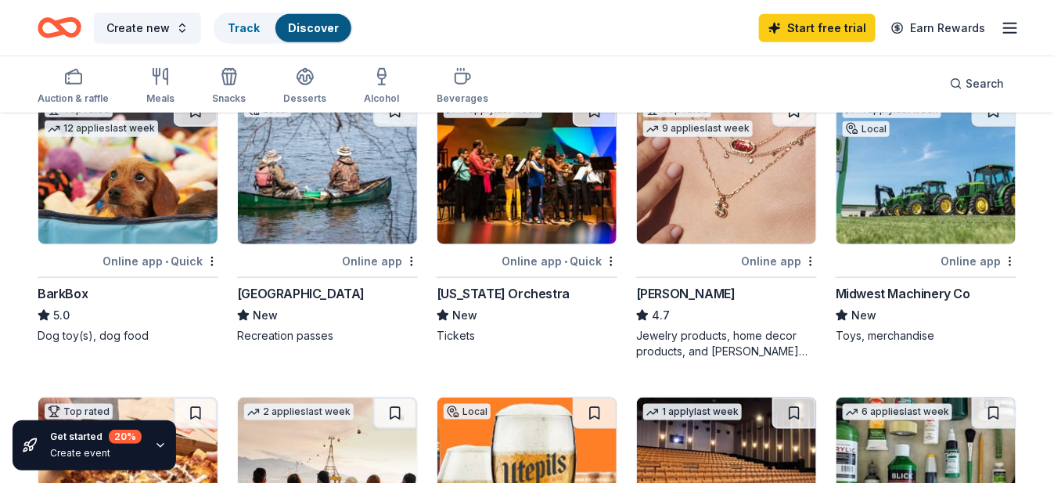
scroll to position [560, 0]
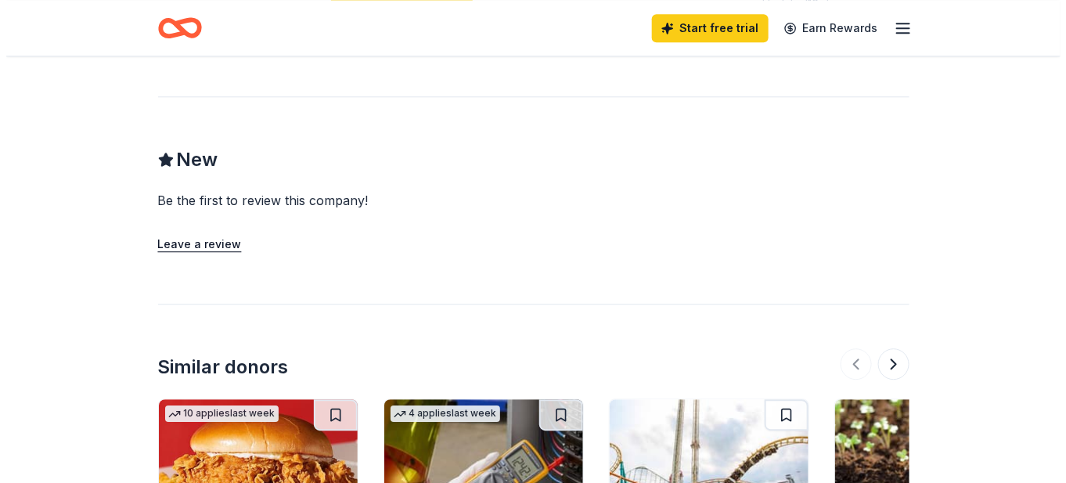
scroll to position [772, 0]
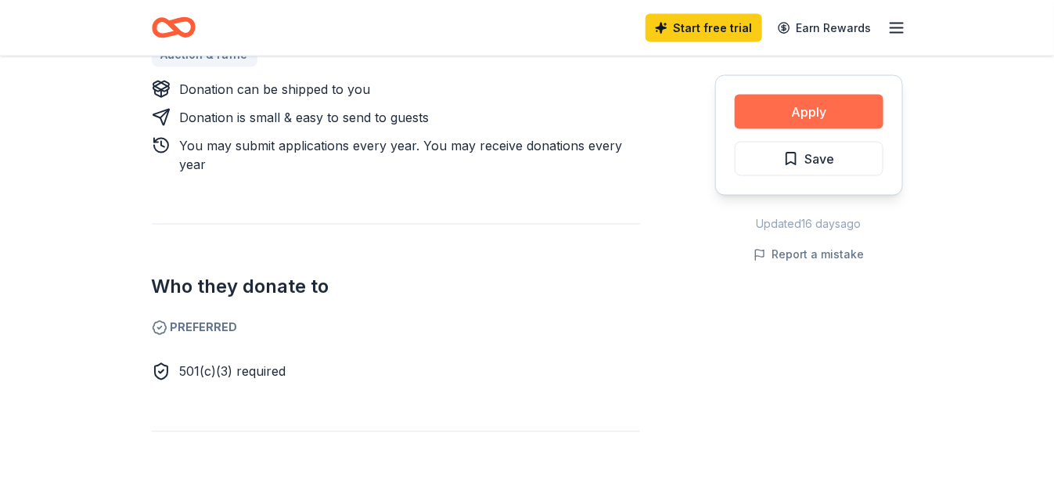
click at [855, 125] on button "Apply" at bounding box center [809, 112] width 149 height 34
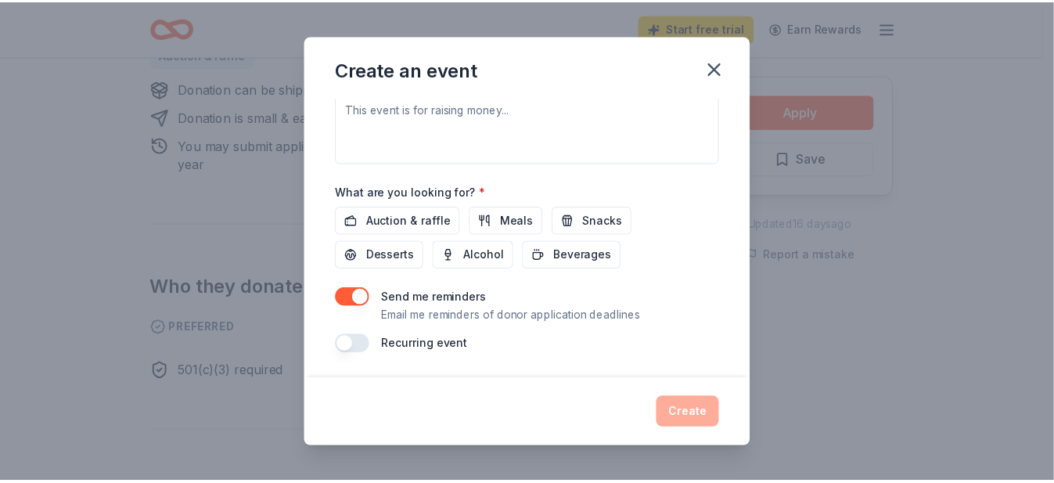
scroll to position [0, 0]
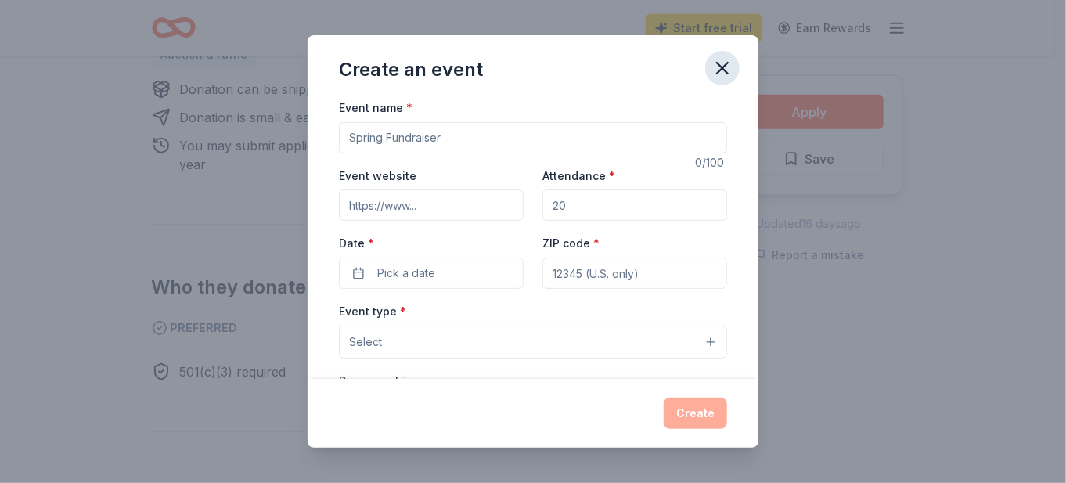
click at [723, 74] on icon "button" at bounding box center [722, 68] width 22 height 22
